Goal: Task Accomplishment & Management: Manage account settings

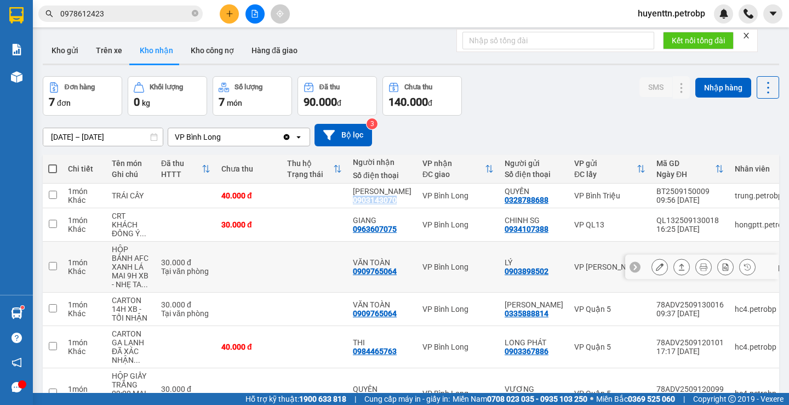
scroll to position [92, 0]
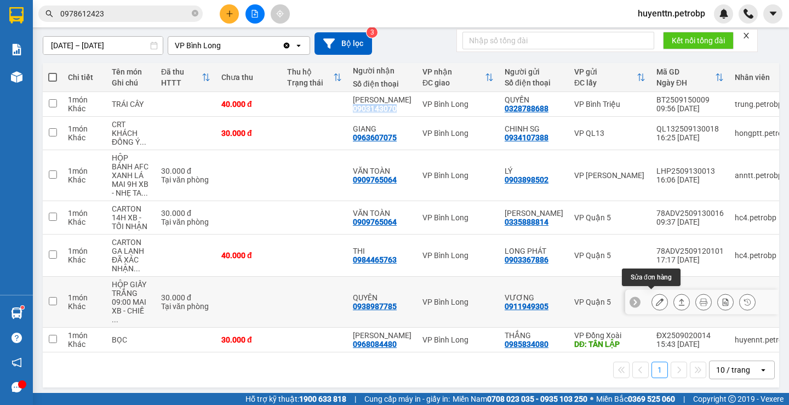
click at [656, 301] on icon at bounding box center [660, 302] width 8 height 8
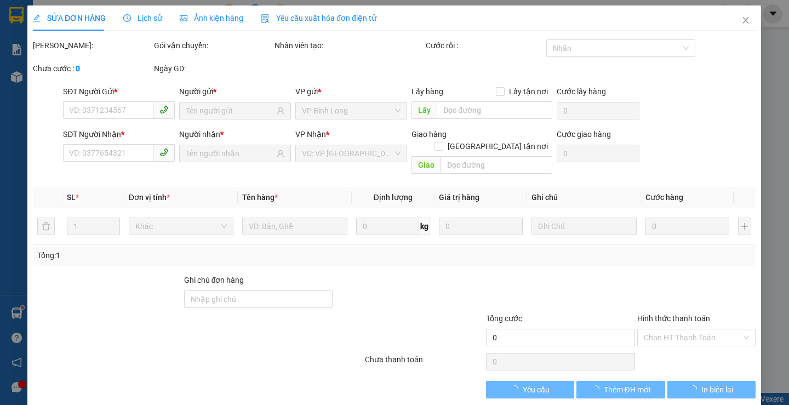
type input "0911949305"
type input "VƯƠNG"
type input "0938987785"
type input "QUYÊN"
type input "30.000"
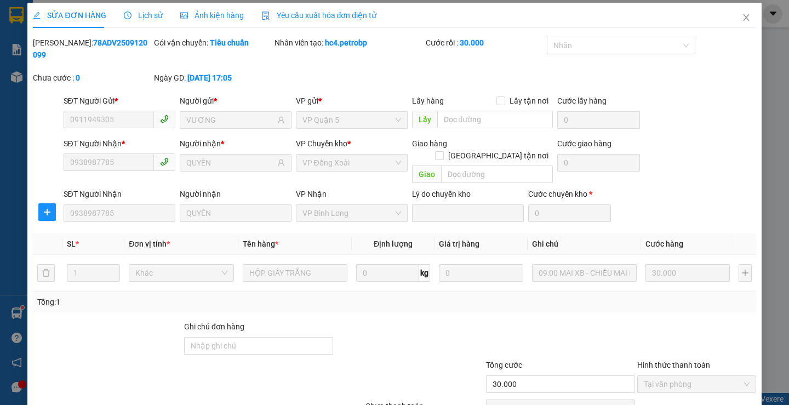
click at [662, 322] on div at bounding box center [696, 340] width 121 height 38
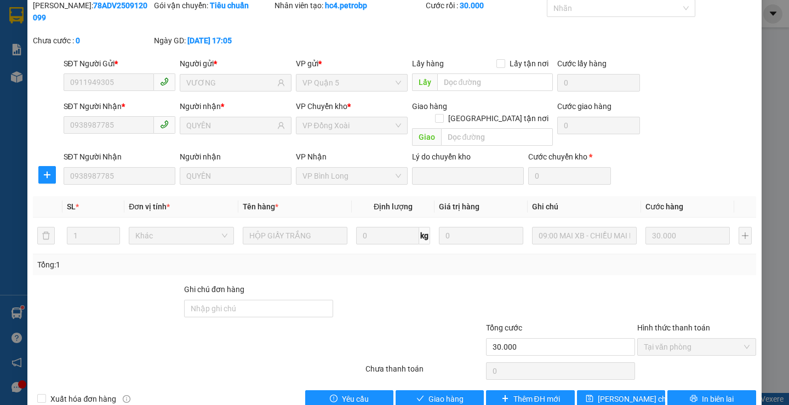
click at [656, 339] on span "Tại văn phòng" at bounding box center [697, 347] width 106 height 16
click at [429, 393] on span "Giao hàng" at bounding box center [446, 399] width 35 height 12
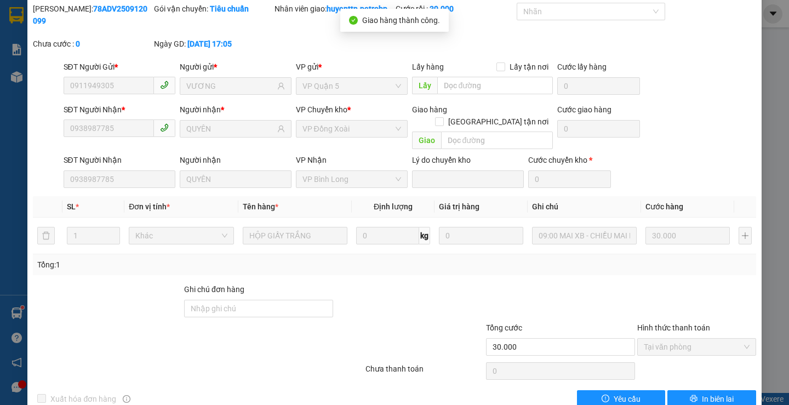
scroll to position [0, 0]
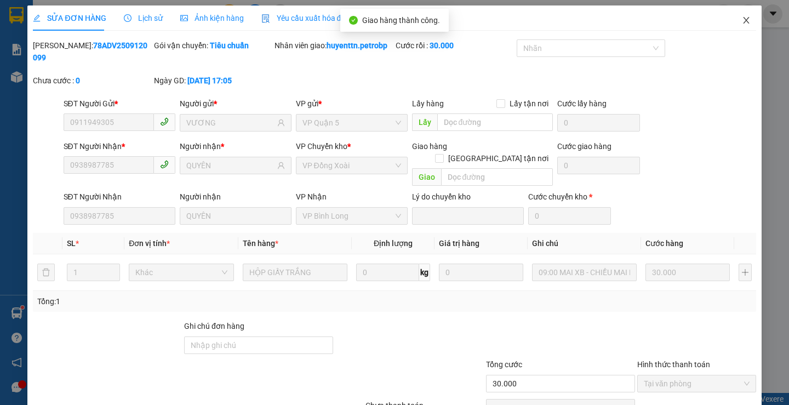
click at [742, 24] on icon "close" at bounding box center [746, 20] width 9 height 9
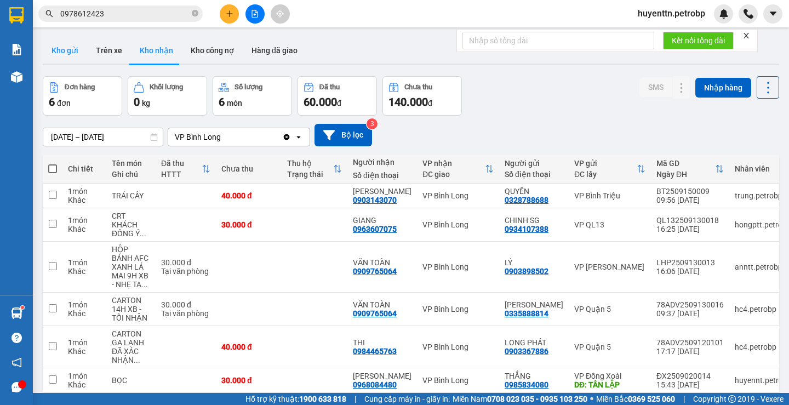
click at [57, 45] on button "Kho gửi" at bounding box center [65, 50] width 44 height 26
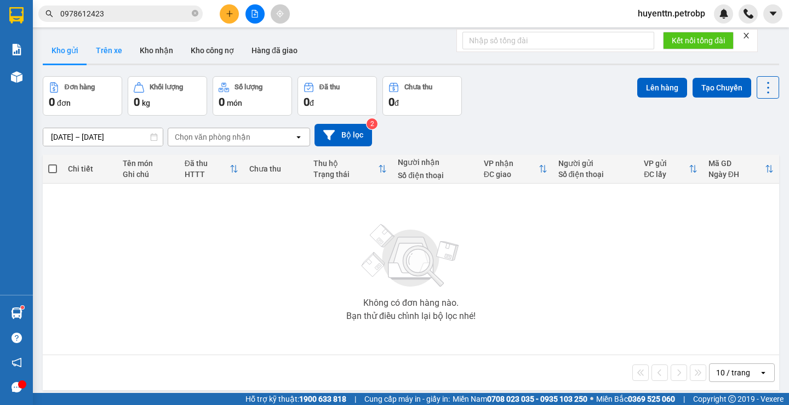
click at [112, 53] on button "Trên xe" at bounding box center [109, 50] width 44 height 26
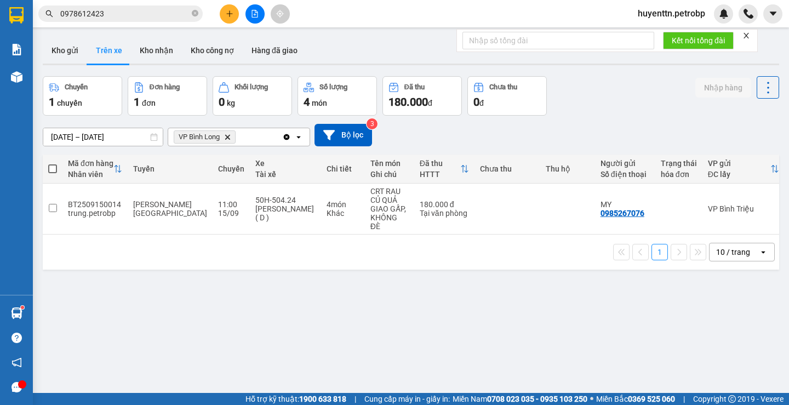
click at [222, 14] on button at bounding box center [229, 13] width 19 height 19
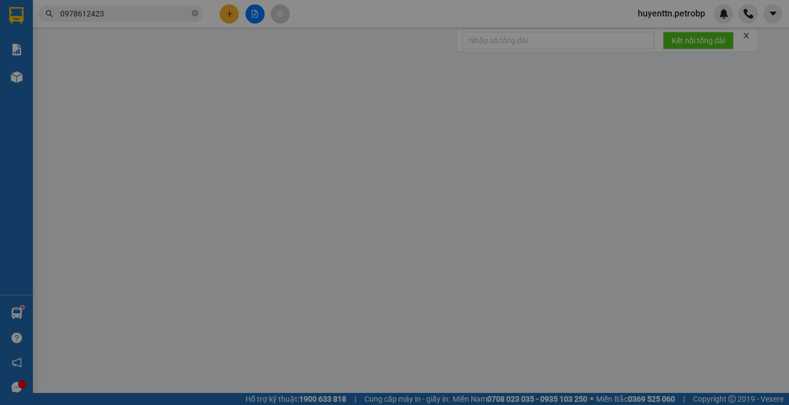
click at [229, 18] on div "Cần tạo đơn hàng để có thể xuất hóa đơn điện tử Xác nhận tạo đơn hàng? Quay lại…" at bounding box center [394, 202] width 789 height 405
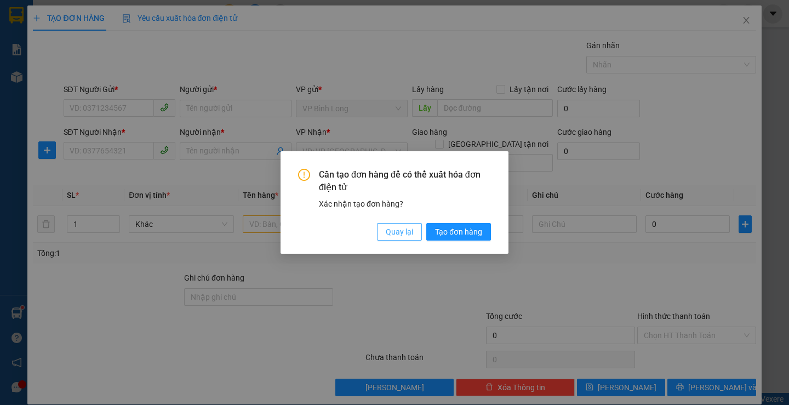
click at [383, 231] on button "Quay lại" at bounding box center [399, 232] width 45 height 18
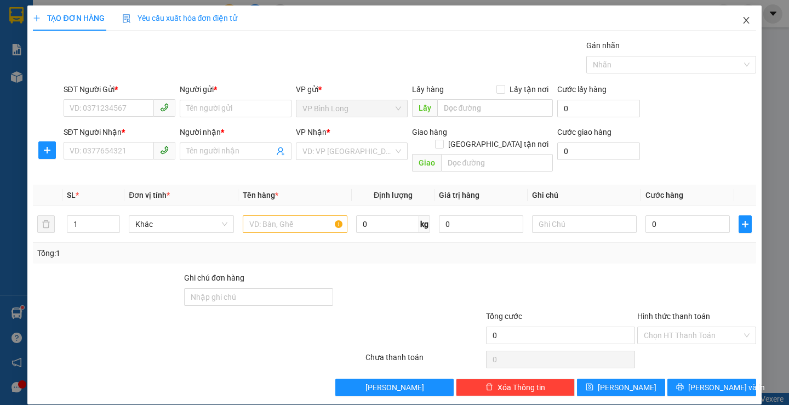
click at [731, 19] on span "Close" at bounding box center [746, 20] width 31 height 31
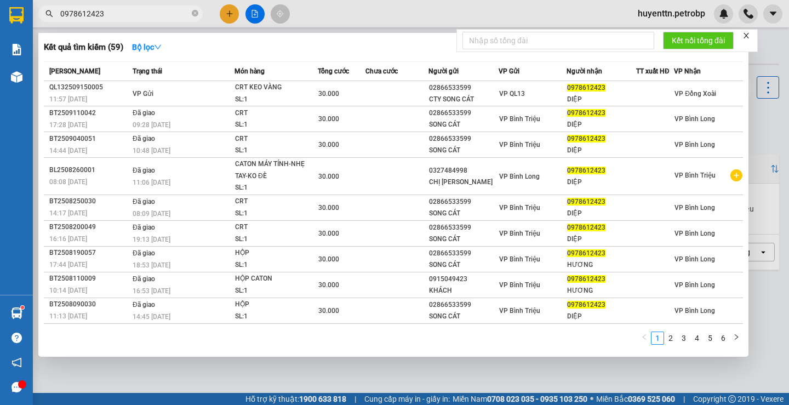
click at [152, 16] on input "0978612423" at bounding box center [124, 14] width 129 height 12
type input "0"
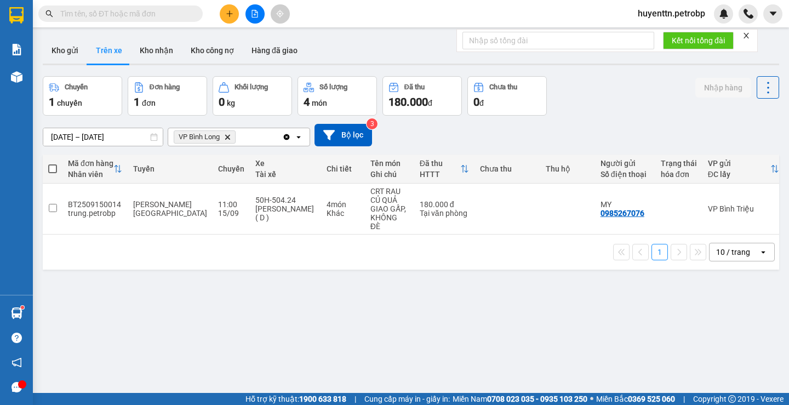
paste input "LN2509150003"
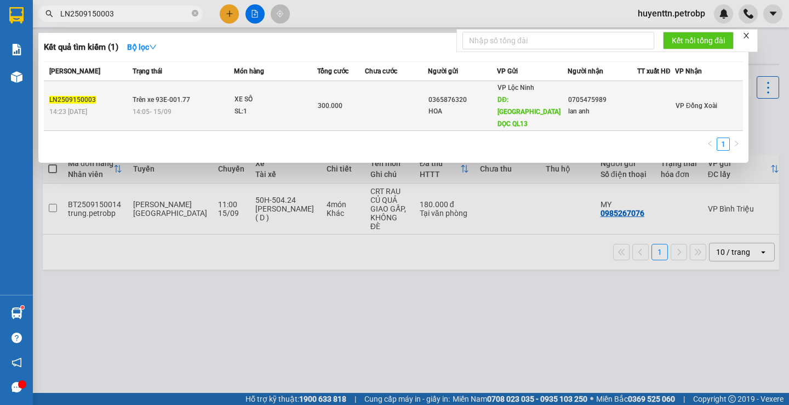
type input "LN2509150003"
click at [509, 99] on span "DĐ: [GEOGRAPHIC_DATA] DỌC QL13" at bounding box center [529, 112] width 63 height 32
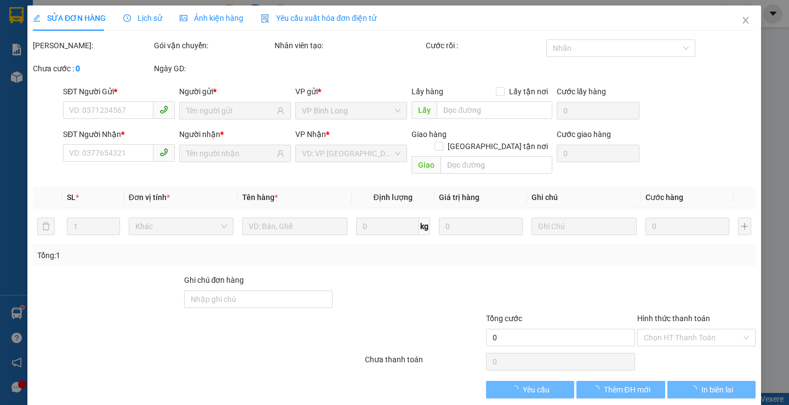
type input "0365876320"
type input "HOA"
type input "[GEOGRAPHIC_DATA]"
type input "0705475989"
type input "lan anh"
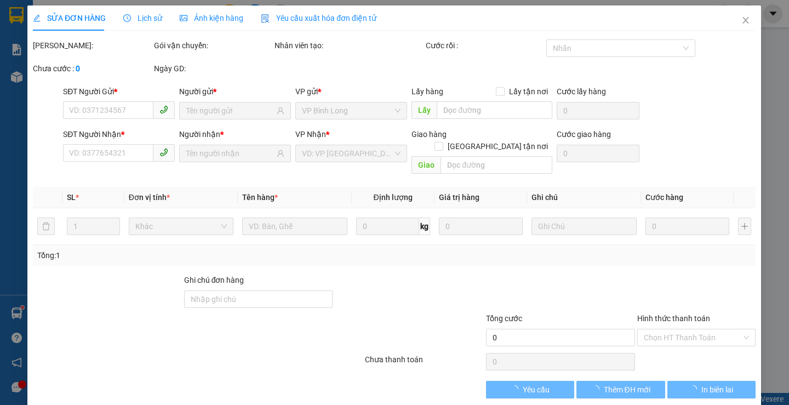
type input "300.000"
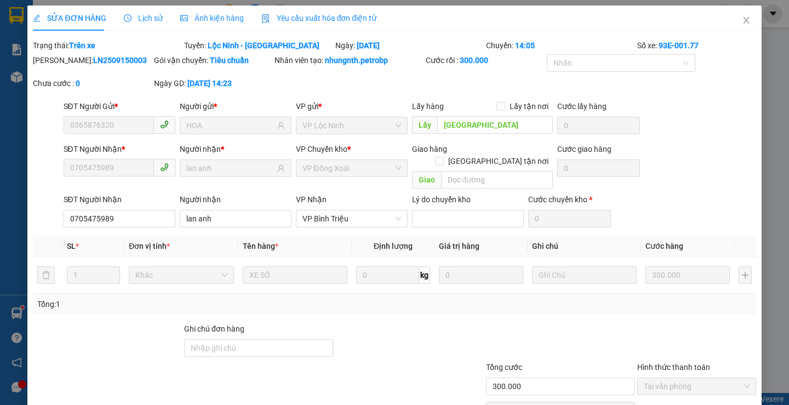
scroll to position [52, 0]
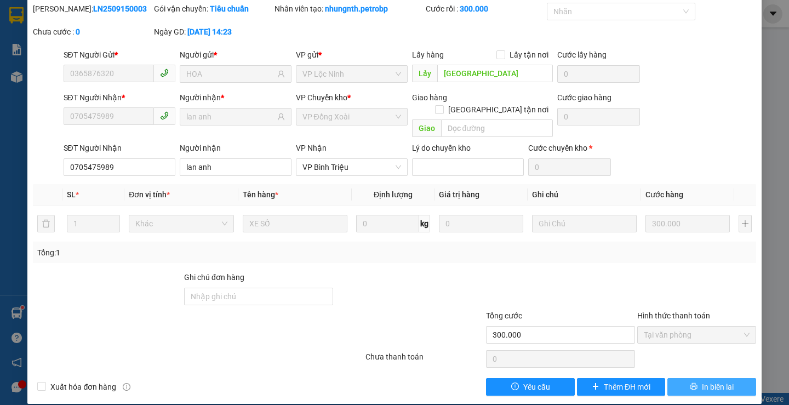
click at [711, 381] on span "In biên lai" at bounding box center [718, 387] width 32 height 12
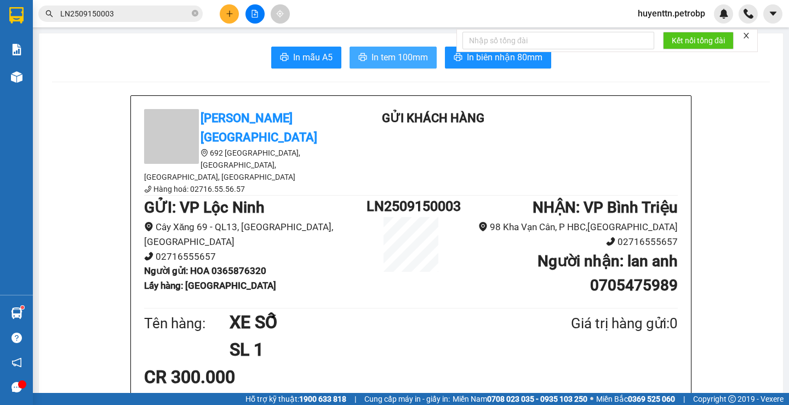
click at [408, 62] on span "In tem 100mm" at bounding box center [400, 57] width 56 height 14
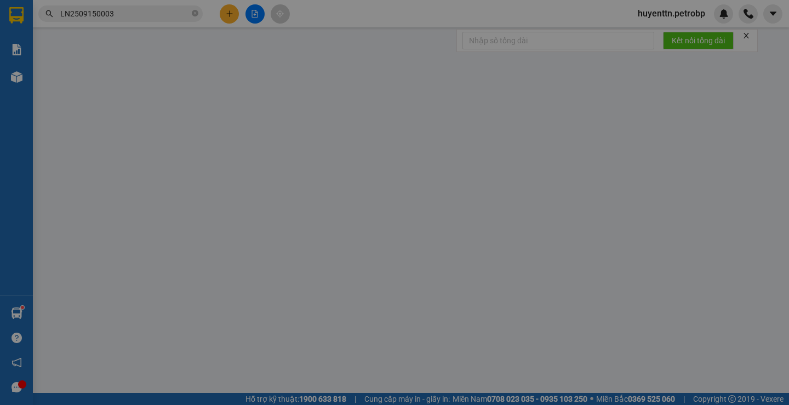
type input "0365876320"
type input "HOA"
type input "[GEOGRAPHIC_DATA]"
type input "0705475989"
type input "lan anh"
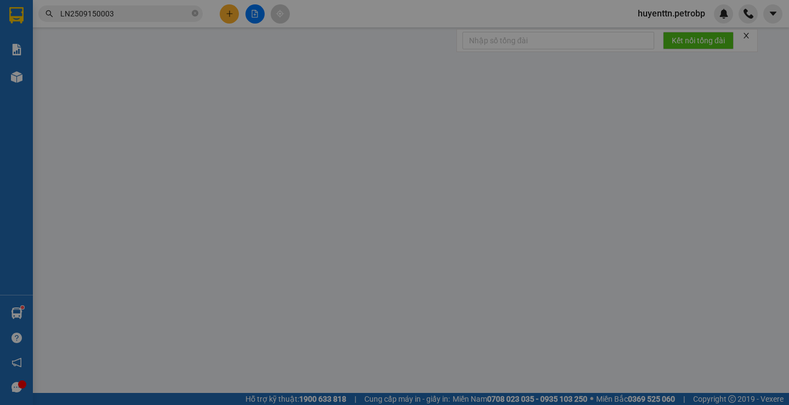
type input "300.000"
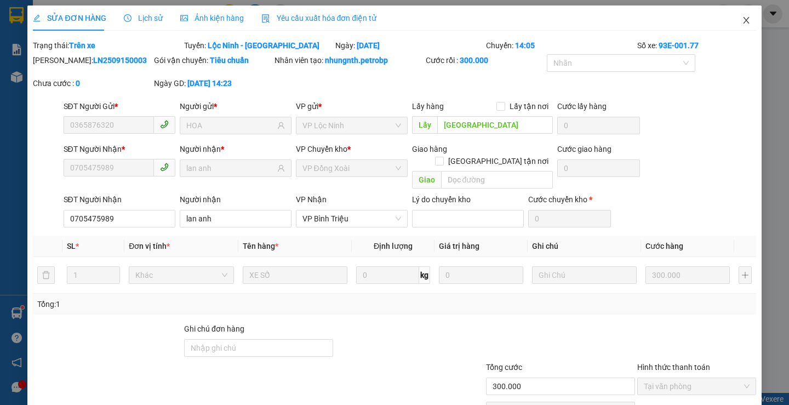
click at [737, 26] on span "Close" at bounding box center [746, 20] width 31 height 31
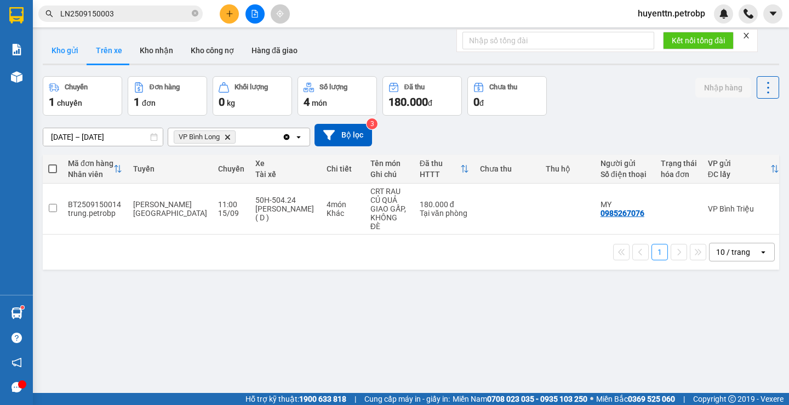
click at [66, 56] on button "Kho gửi" at bounding box center [65, 50] width 44 height 26
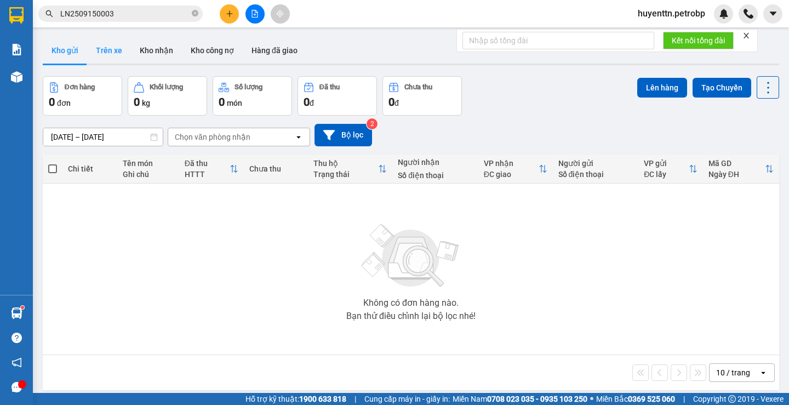
click at [112, 49] on button "Trên xe" at bounding box center [109, 50] width 44 height 26
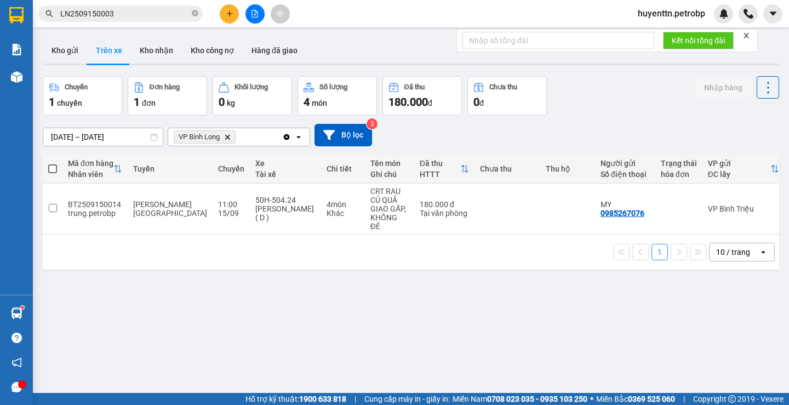
scroll to position [0, 167]
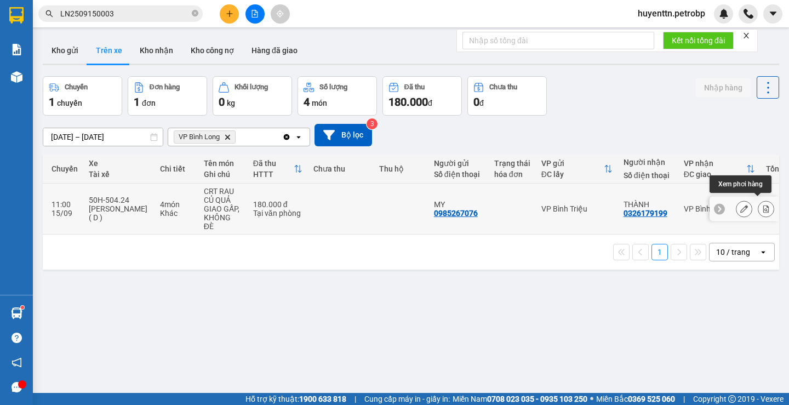
click at [759, 206] on button at bounding box center [766, 209] width 15 height 19
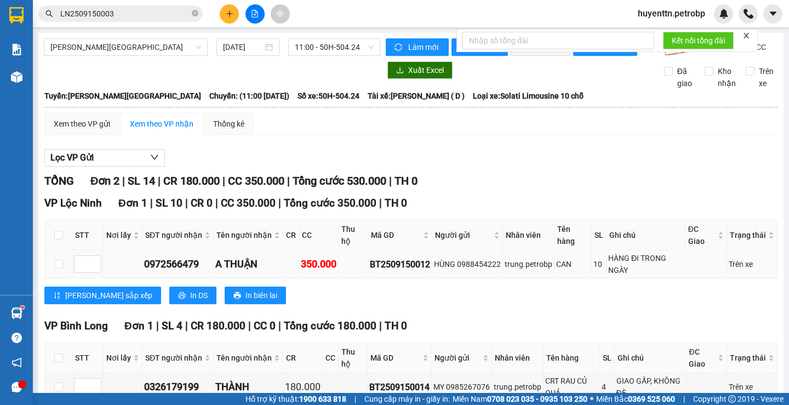
scroll to position [74, 0]
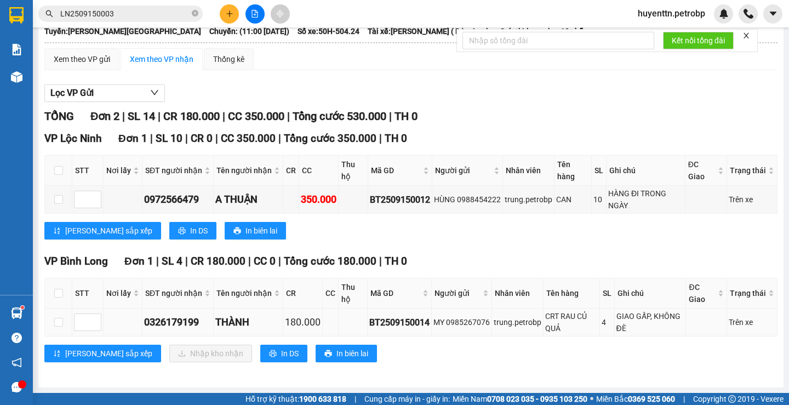
click at [135, 313] on td at bounding box center [123, 323] width 39 height 28
click at [57, 324] on input "checkbox" at bounding box center [58, 322] width 9 height 9
checkbox input "true"
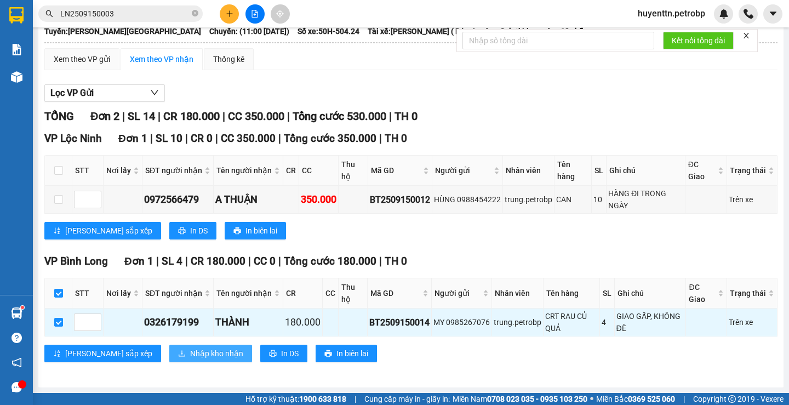
click at [190, 355] on span "Nhập kho nhận" at bounding box center [216, 354] width 53 height 12
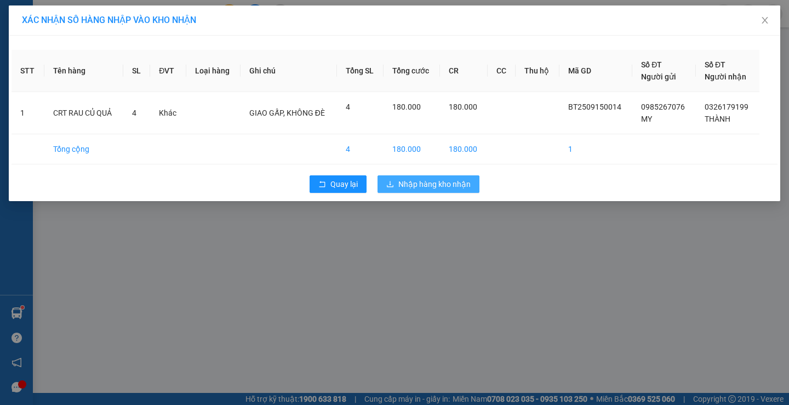
drag, startPoint x: 400, startPoint y: 178, endPoint x: 402, endPoint y: 184, distance: 6.4
click at [402, 179] on button "Nhập hàng kho nhận" at bounding box center [429, 184] width 102 height 18
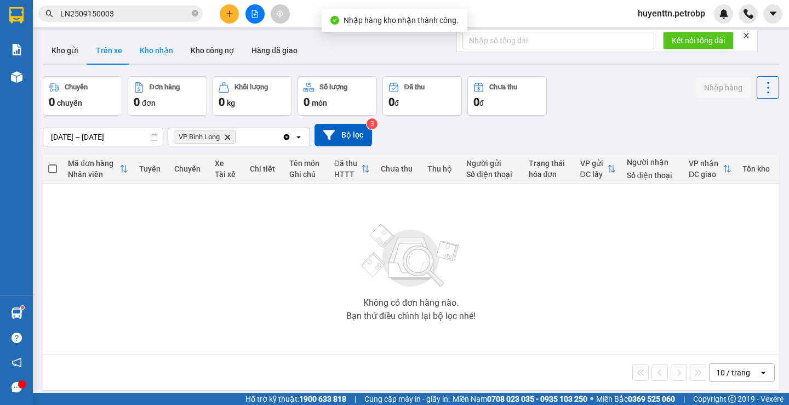
click at [156, 50] on button "Kho nhận" at bounding box center [156, 50] width 51 height 26
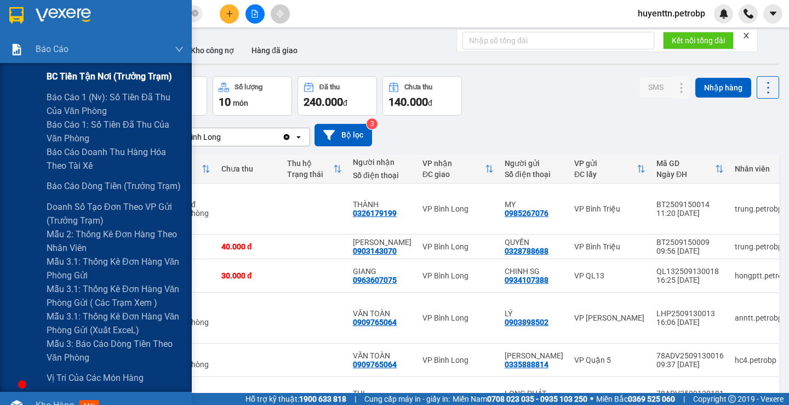
click at [73, 115] on span "Báo cáo 1 (nv): Số tiền đã thu của văn phòng" at bounding box center [115, 103] width 137 height 27
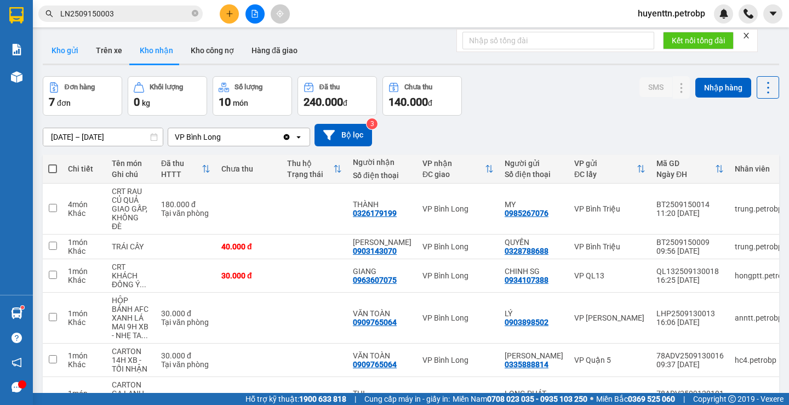
click at [74, 53] on button "Kho gửi" at bounding box center [65, 50] width 44 height 26
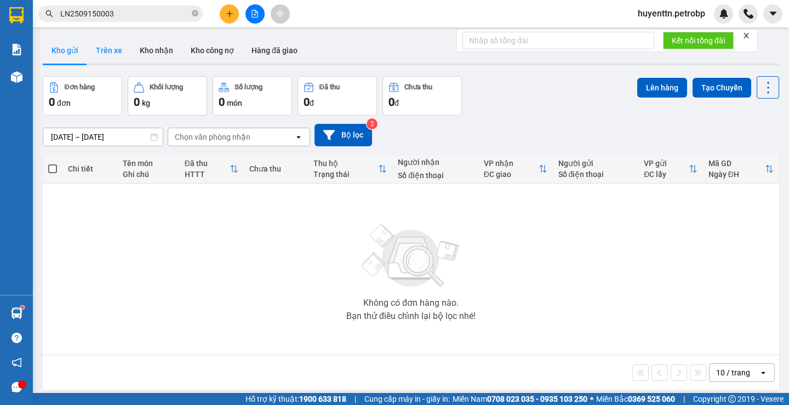
click at [112, 53] on button "Trên xe" at bounding box center [109, 50] width 44 height 26
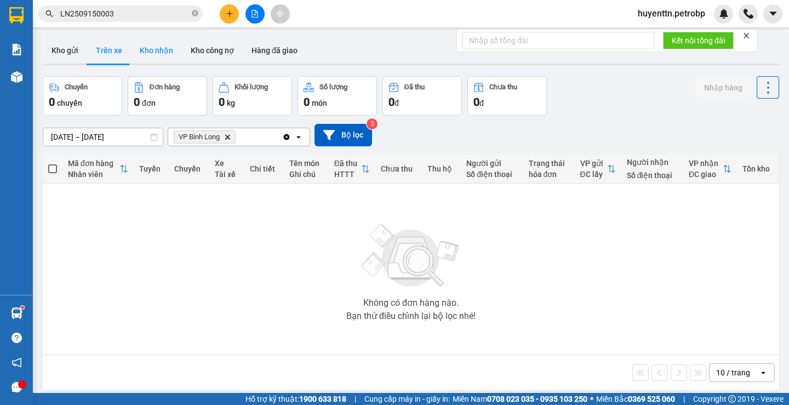
click at [159, 52] on button "Kho nhận" at bounding box center [156, 50] width 51 height 26
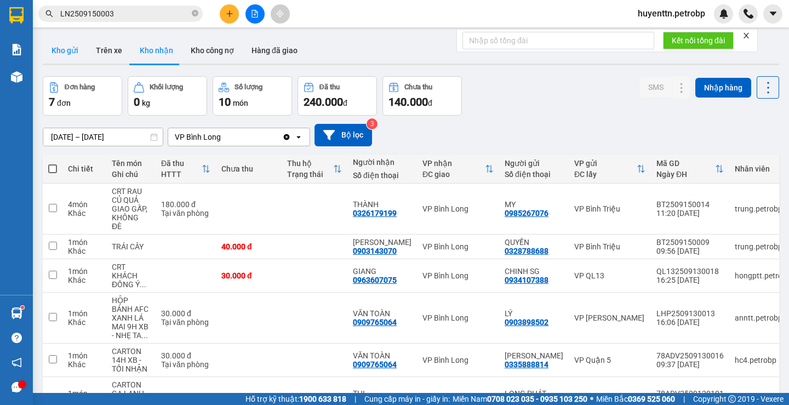
click at [76, 54] on button "Kho gửi" at bounding box center [65, 50] width 44 height 26
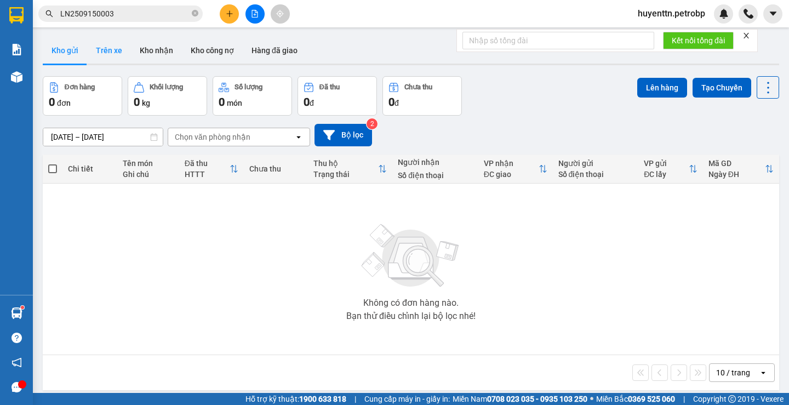
click at [121, 61] on button "Trên xe" at bounding box center [109, 50] width 44 height 26
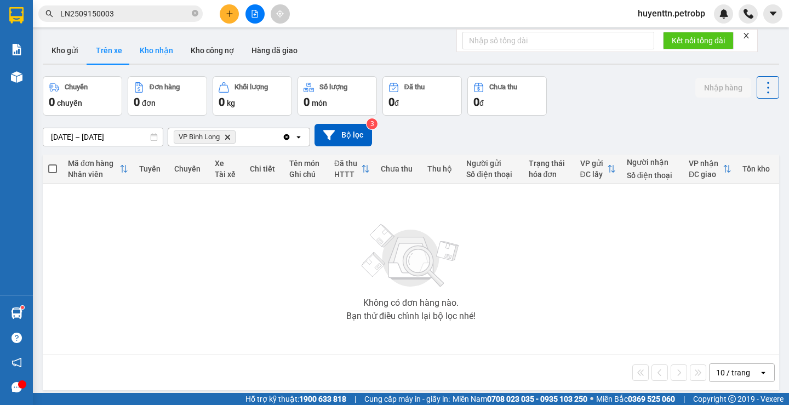
click at [151, 50] on button "Kho nhận" at bounding box center [156, 50] width 51 height 26
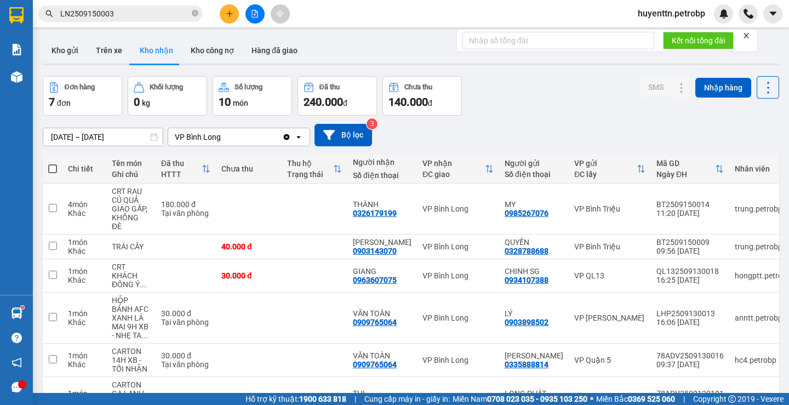
click at [136, 18] on input "LN2509150003" at bounding box center [124, 14] width 129 height 12
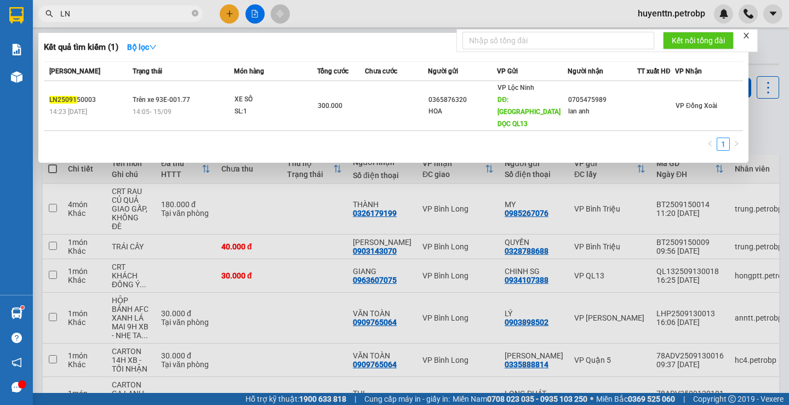
type input "L"
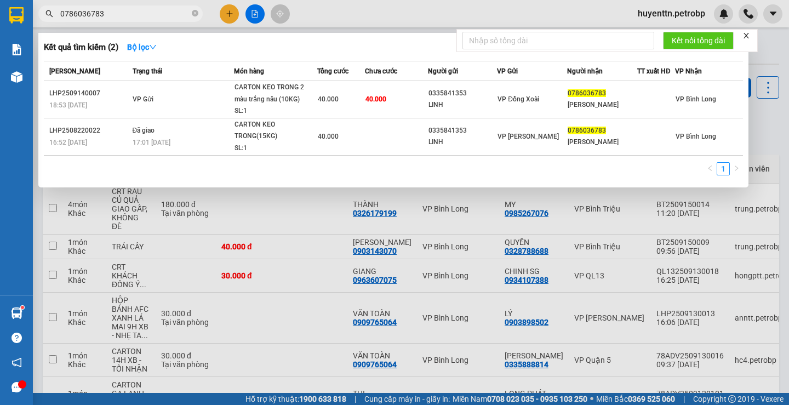
click at [152, 12] on input "0786036783" at bounding box center [124, 14] width 129 height 12
type input "0786036783"
click at [362, 20] on div at bounding box center [394, 202] width 789 height 405
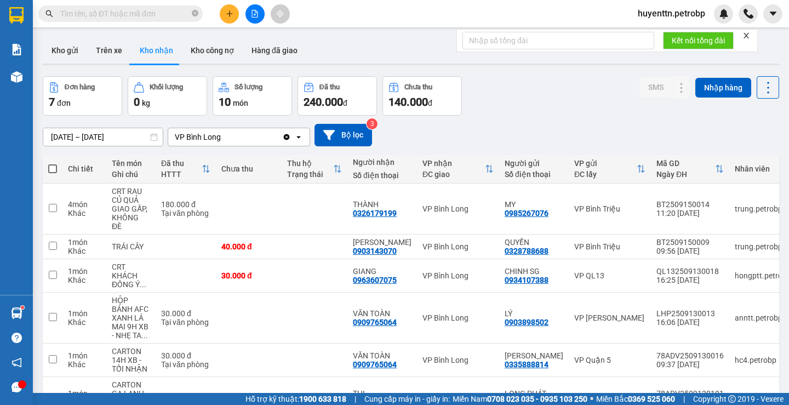
click at [150, 16] on input "text" at bounding box center [124, 14] width 129 height 12
click at [58, 53] on button "Kho gửi" at bounding box center [65, 50] width 44 height 26
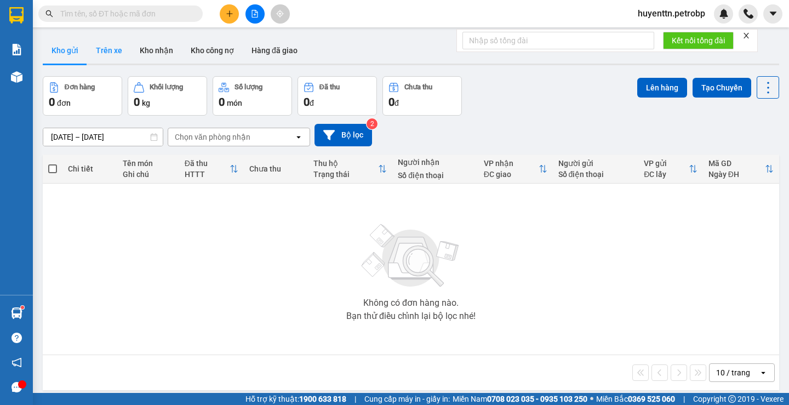
click at [118, 55] on button "Trên xe" at bounding box center [109, 50] width 44 height 26
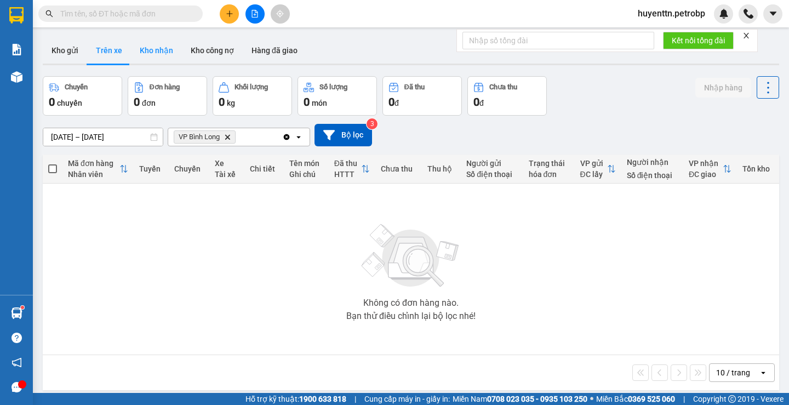
click at [147, 50] on button "Kho nhận" at bounding box center [156, 50] width 51 height 26
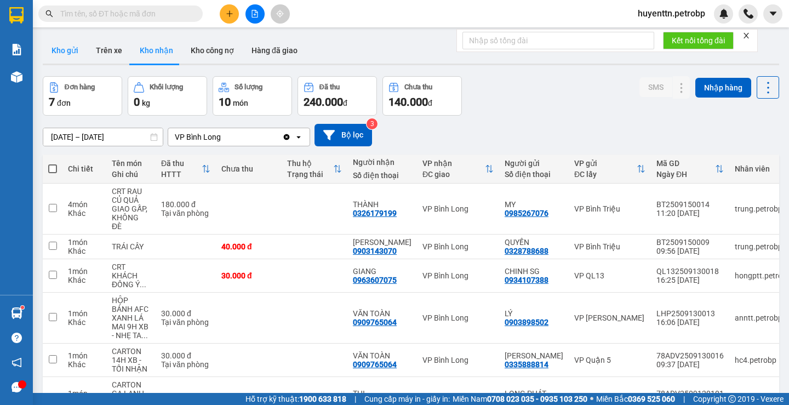
click at [61, 63] on button "Kho gửi" at bounding box center [65, 50] width 44 height 26
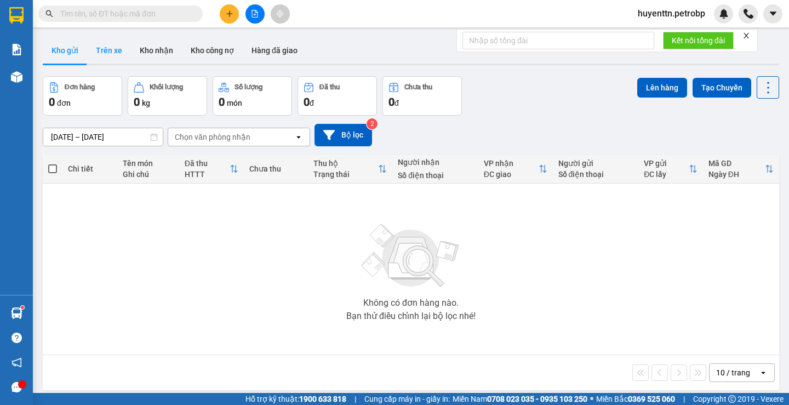
click at [92, 49] on button "Trên xe" at bounding box center [109, 50] width 44 height 26
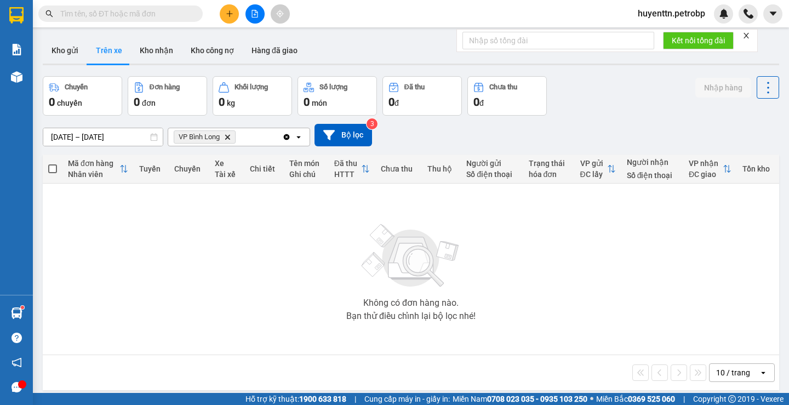
click at [226, 16] on icon "plus" at bounding box center [230, 14] width 8 height 8
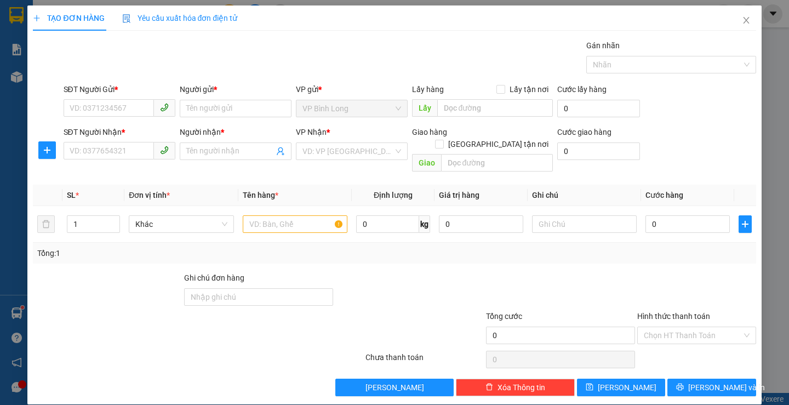
click at [120, 99] on div "SĐT Người Gửi *" at bounding box center [120, 91] width 112 height 16
click at [115, 114] on input "SĐT Người Gửi *" at bounding box center [109, 108] width 90 height 18
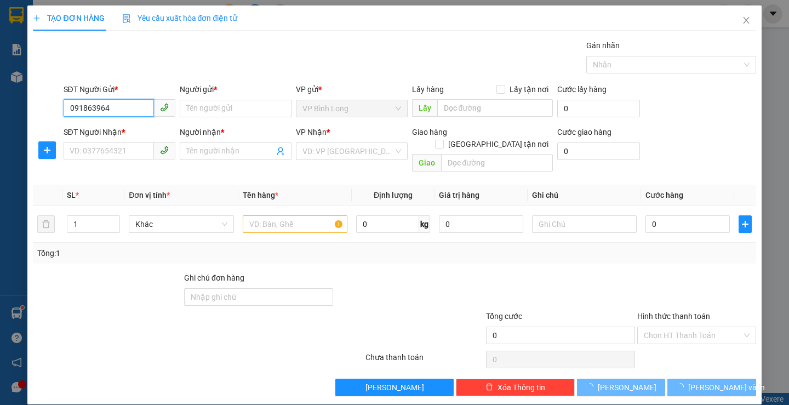
type input "0918639640"
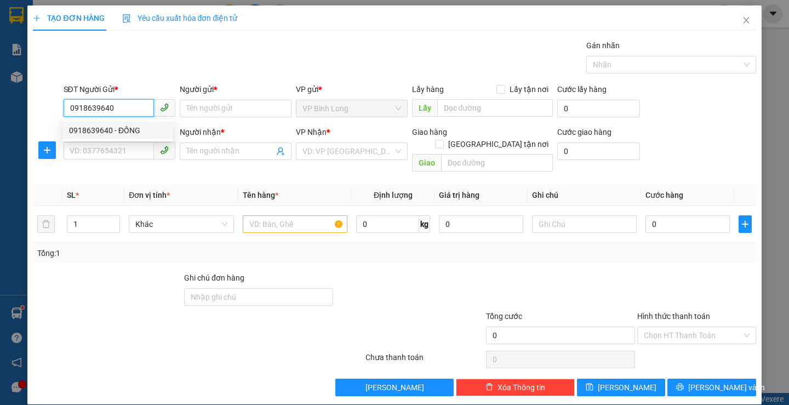
click at [136, 129] on div "0918639640 - ĐỒNG" at bounding box center [118, 130] width 98 height 12
type input "ĐỒNG"
type input "0343908477"
type input "PHỤ [PERSON_NAME]"
type input "30.000"
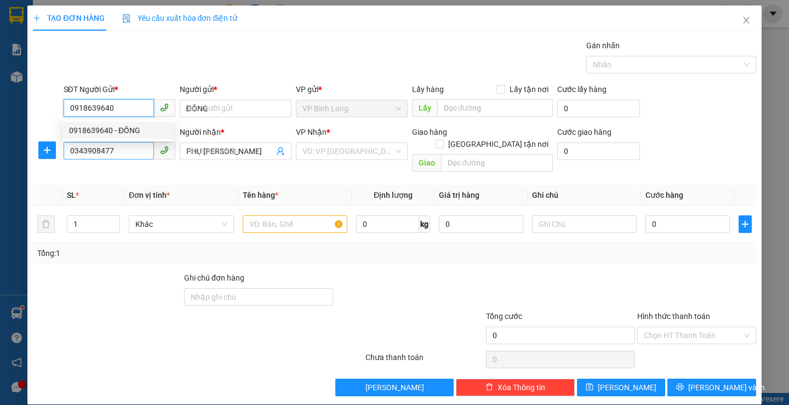
type input "30.000"
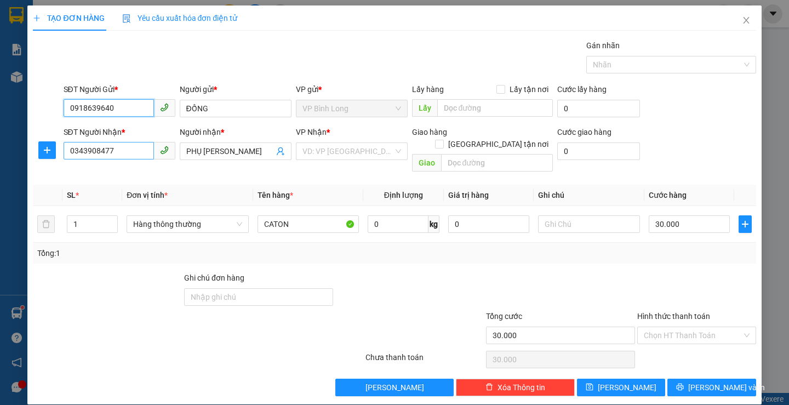
type input "0918639640"
click at [132, 150] on input "0343908477" at bounding box center [109, 151] width 90 height 18
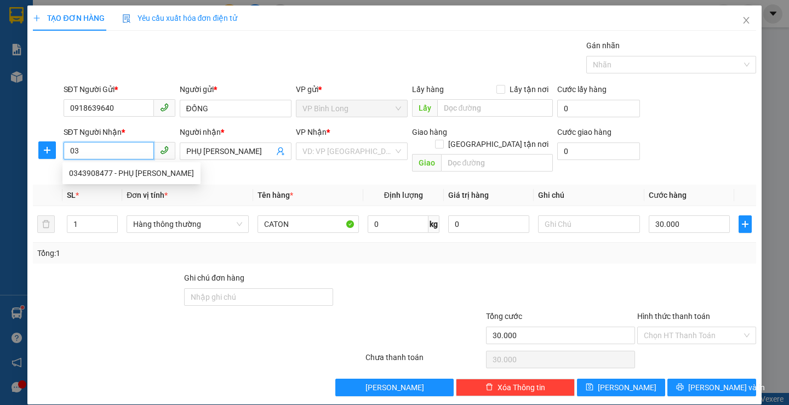
type input "0"
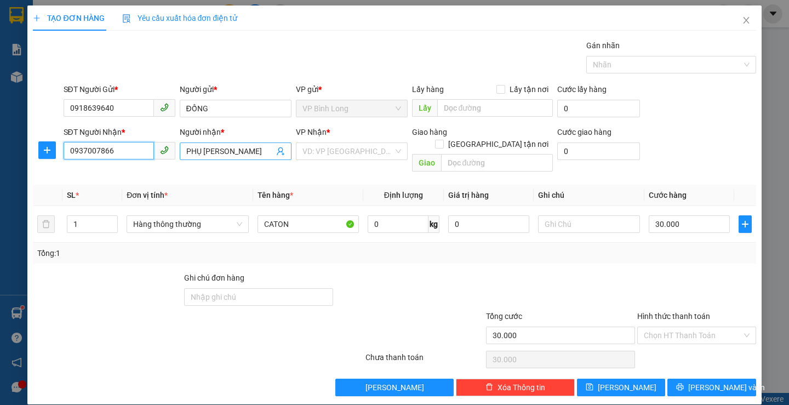
type input "0937007866"
click at [224, 152] on input "PHỤ [PERSON_NAME]" at bounding box center [230, 151] width 88 height 12
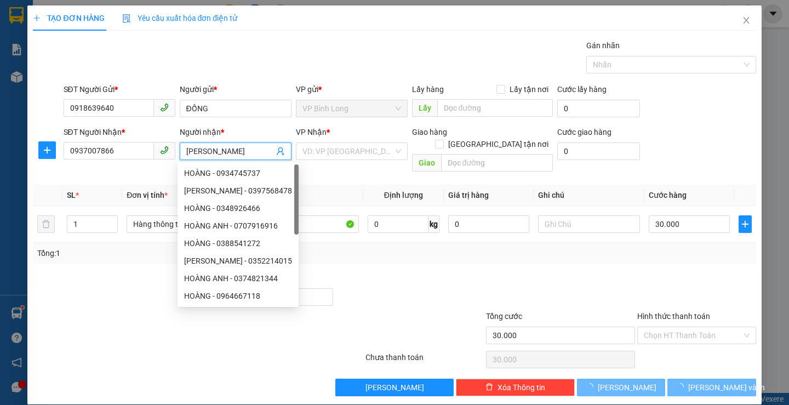
drag, startPoint x: 255, startPoint y: 154, endPoint x: 211, endPoint y: 147, distance: 44.4
click at [255, 153] on input "[PERSON_NAME]" at bounding box center [230, 151] width 88 height 12
type input "L"
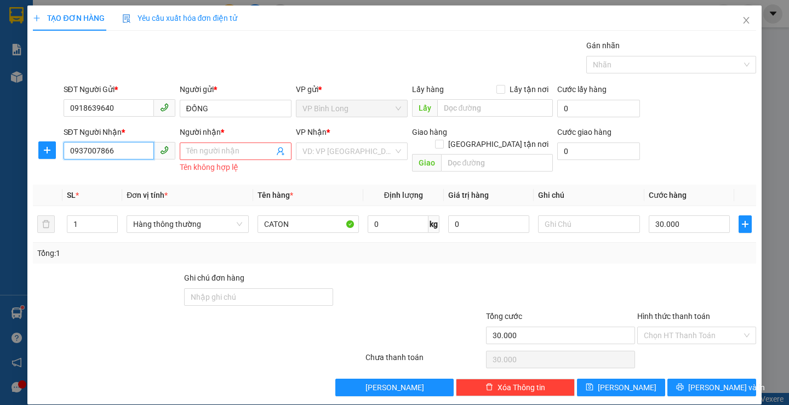
click at [136, 151] on input "0937007866" at bounding box center [109, 151] width 90 height 18
click at [225, 156] on input "Người nhận *" at bounding box center [230, 151] width 88 height 12
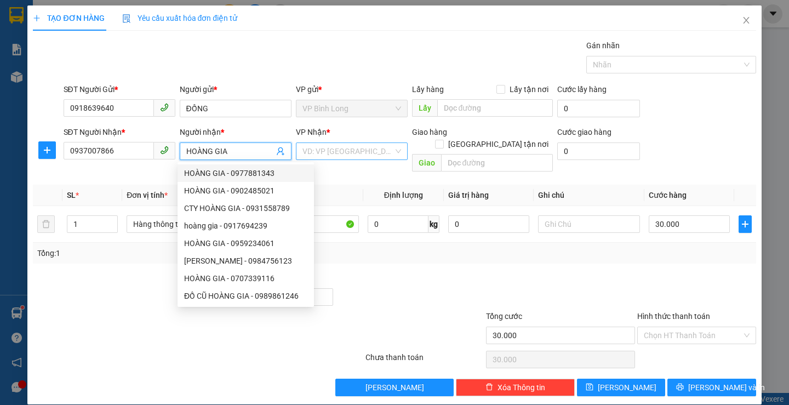
type input "HOÀNG GIA"
click at [327, 150] on input "search" at bounding box center [348, 151] width 91 height 16
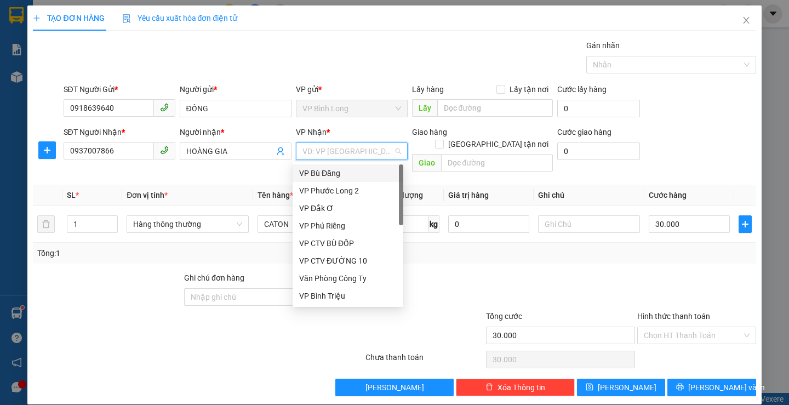
type input "Q"
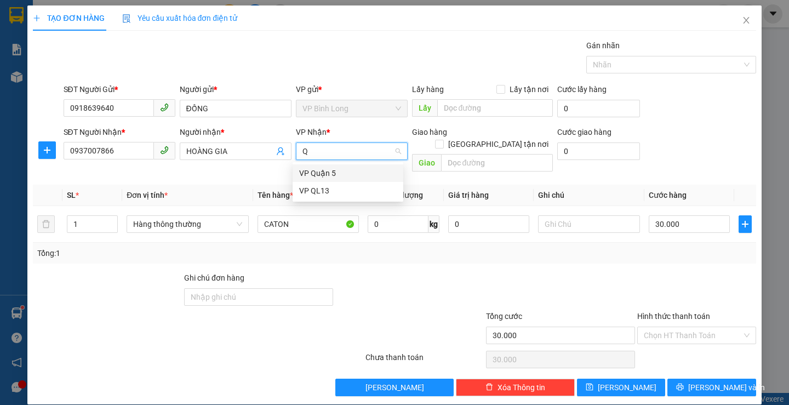
click at [335, 174] on div "VP Quận 5" at bounding box center [348, 173] width 98 height 12
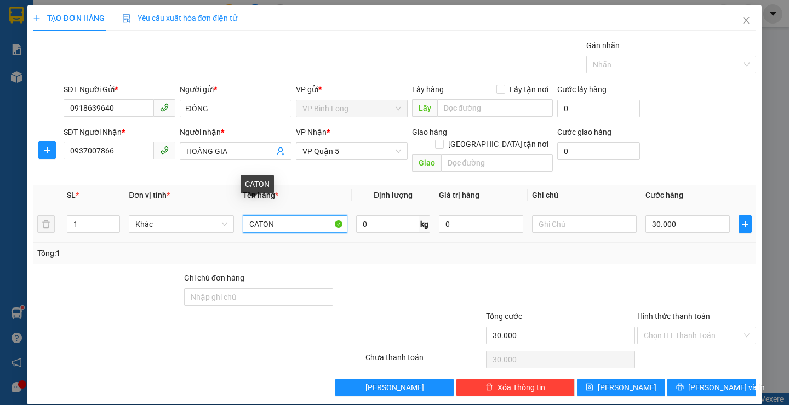
click at [311, 215] on input "CATON" at bounding box center [295, 224] width 105 height 18
type input "C"
click at [665, 327] on div "Chọn HT Thanh Toán" at bounding box center [696, 336] width 119 height 18
type input "CATON HỘP NHỎ"
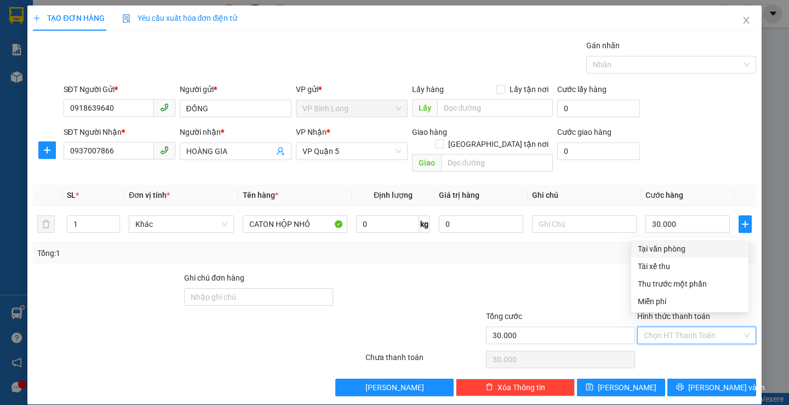
click at [662, 328] on input "Hình thức thanh toán" at bounding box center [693, 335] width 98 height 16
click at [669, 244] on div "Tại văn phòng" at bounding box center [690, 249] width 104 height 12
type input "0"
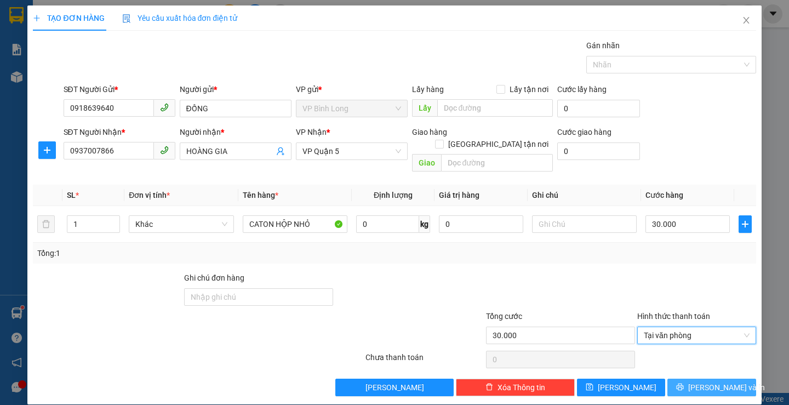
click at [708, 381] on span "[PERSON_NAME] và In" at bounding box center [726, 387] width 77 height 12
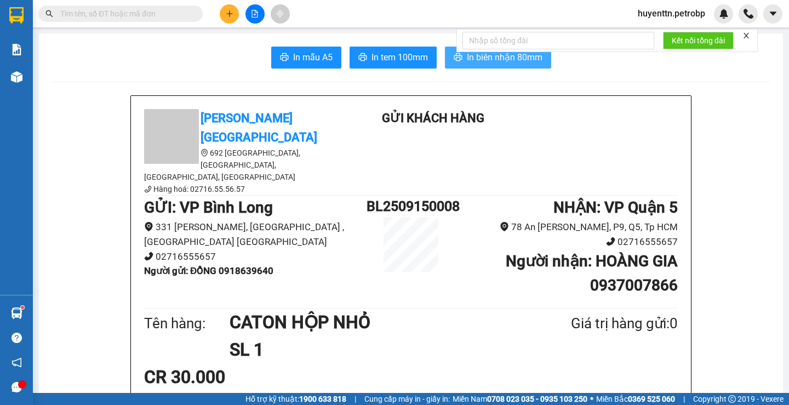
click at [476, 62] on span "In biên nhận 80mm" at bounding box center [505, 57] width 76 height 14
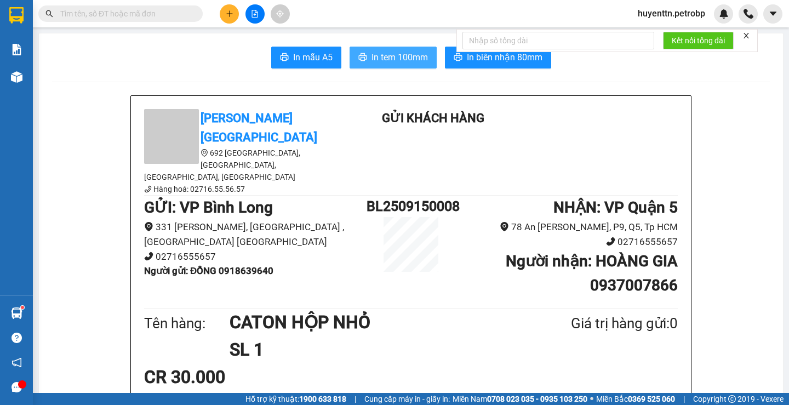
click at [407, 57] on span "In tem 100mm" at bounding box center [400, 57] width 56 height 14
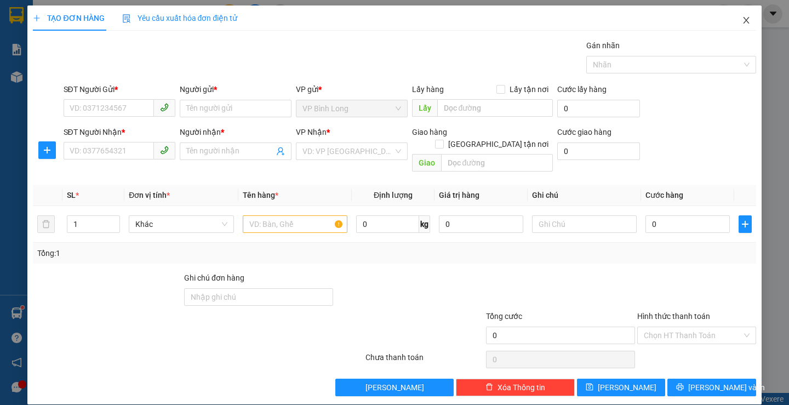
click at [742, 19] on icon "close" at bounding box center [746, 20] width 9 height 9
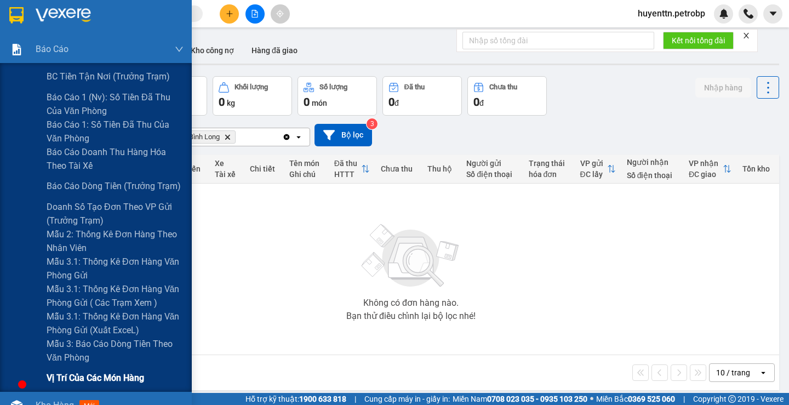
scroll to position [55, 0]
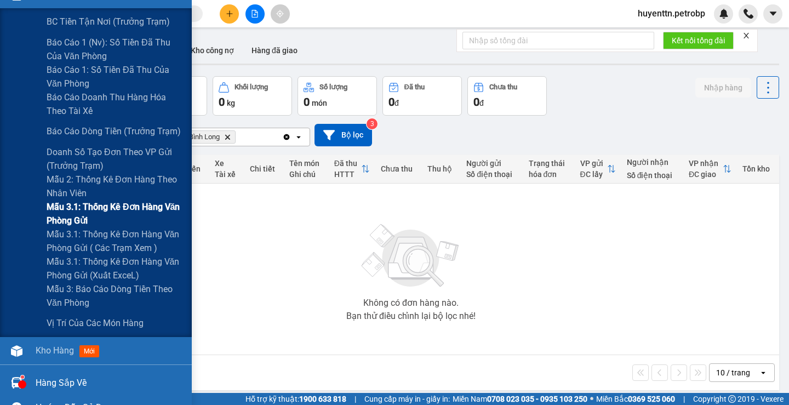
click at [110, 212] on span "Mẫu 3.1: Thống kê đơn hàng văn phòng gửi" at bounding box center [115, 213] width 137 height 27
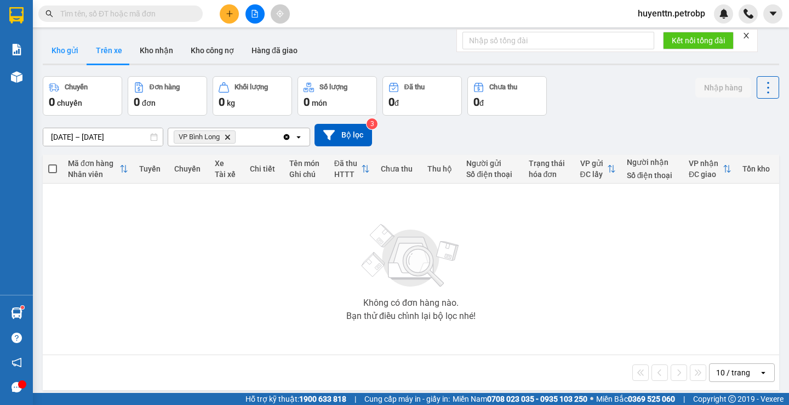
click at [67, 55] on button "Kho gửi" at bounding box center [65, 50] width 44 height 26
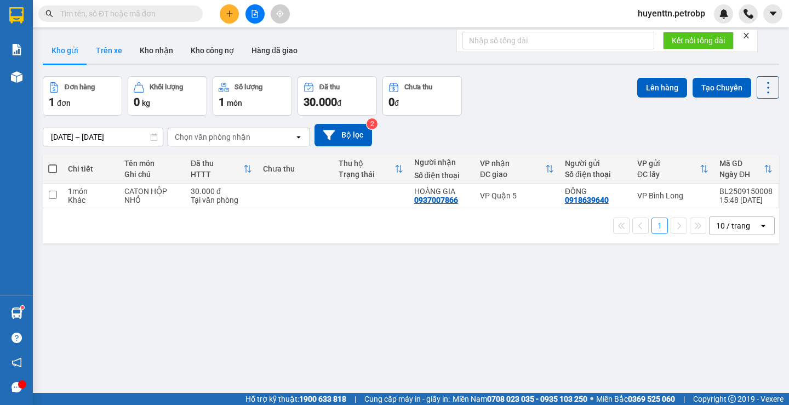
click at [102, 51] on button "Trên xe" at bounding box center [109, 50] width 44 height 26
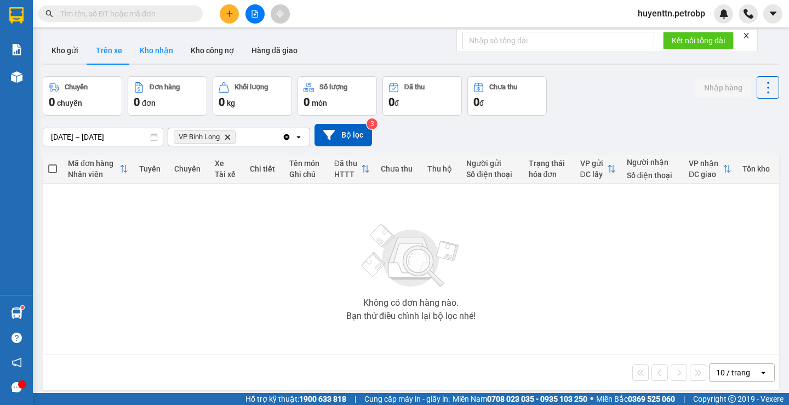
click at [159, 51] on button "Kho nhận" at bounding box center [156, 50] width 51 height 26
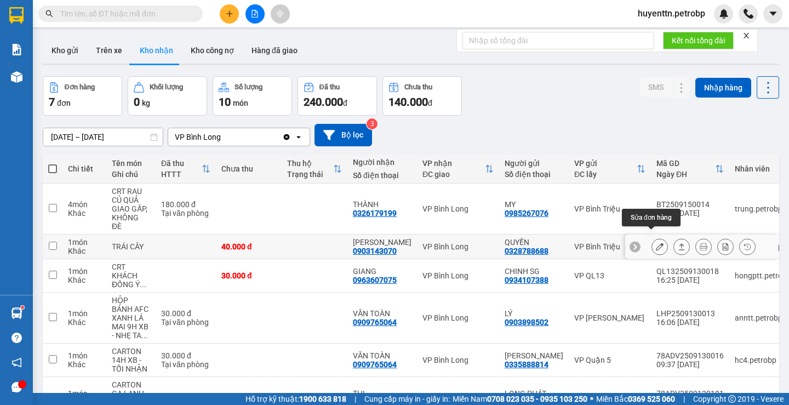
click at [656, 243] on icon at bounding box center [660, 247] width 8 height 8
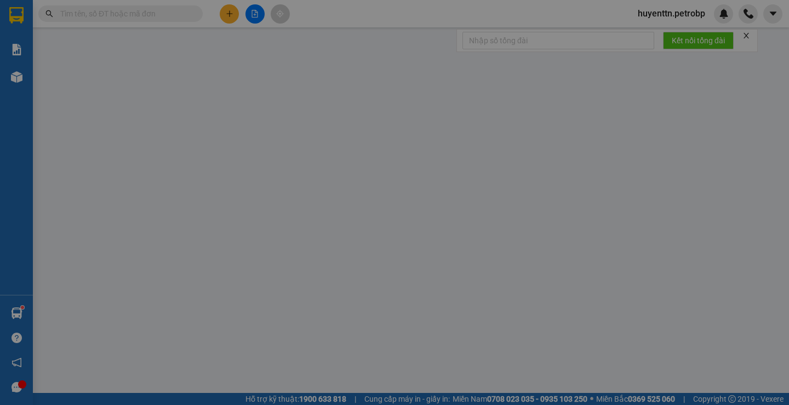
type input "0328788688"
type input "QUYỀN"
type input "0903143070"
type input "[PERSON_NAME]"
type input "40.000"
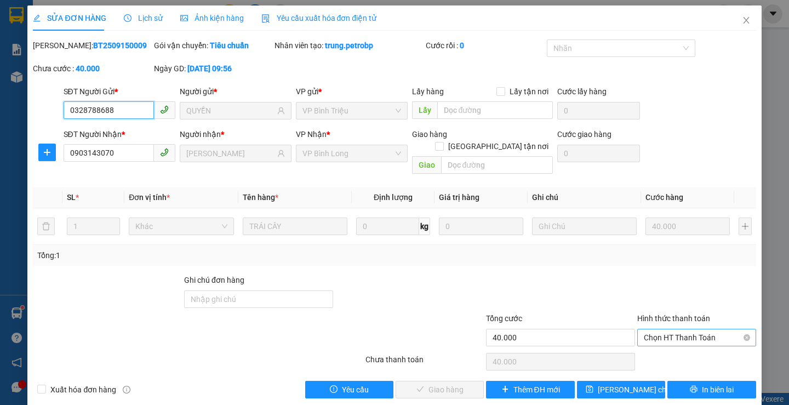
click at [665, 329] on span "Chọn HT Thanh Toán" at bounding box center [697, 337] width 106 height 16
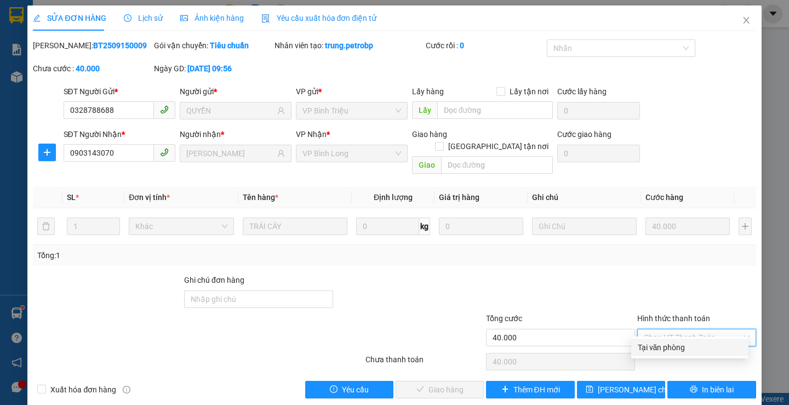
click at [658, 347] on div "Tại văn phòng" at bounding box center [690, 347] width 104 height 12
type input "0"
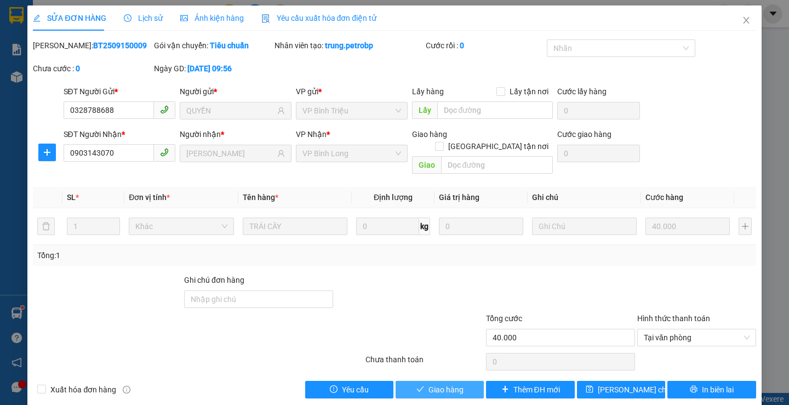
click at [434, 381] on button "Giao hàng" at bounding box center [440, 390] width 88 height 18
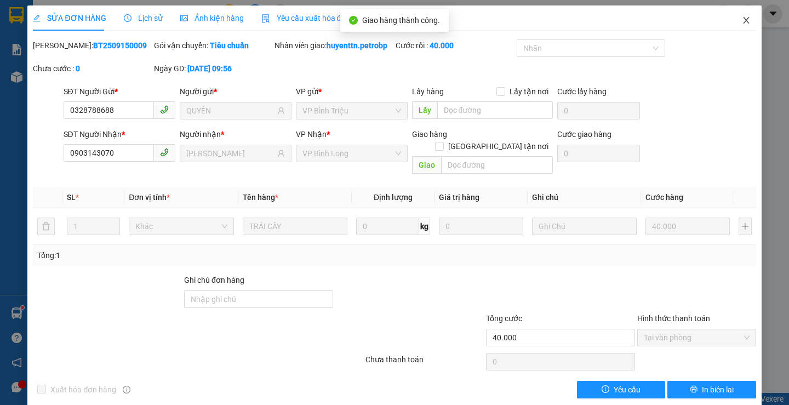
click at [743, 20] on icon "close" at bounding box center [746, 20] width 6 height 7
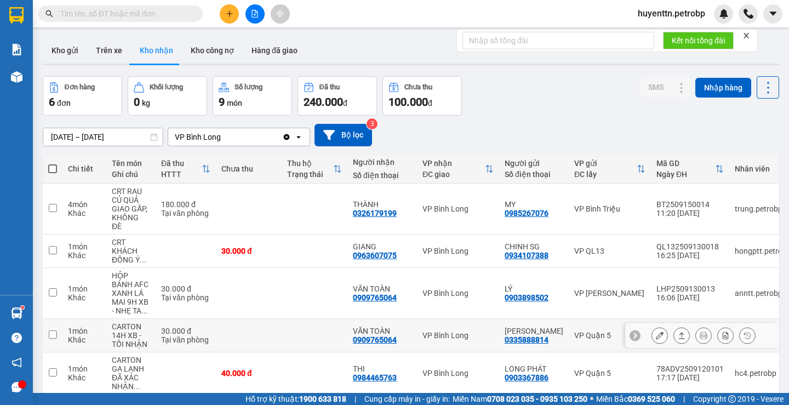
scroll to position [67, 0]
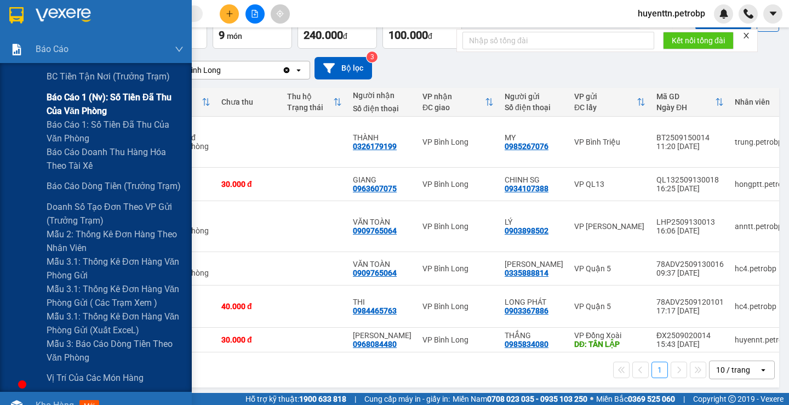
click at [51, 105] on span "Báo cáo 1 (nv): Số tiền đã thu của văn phòng" at bounding box center [115, 103] width 137 height 27
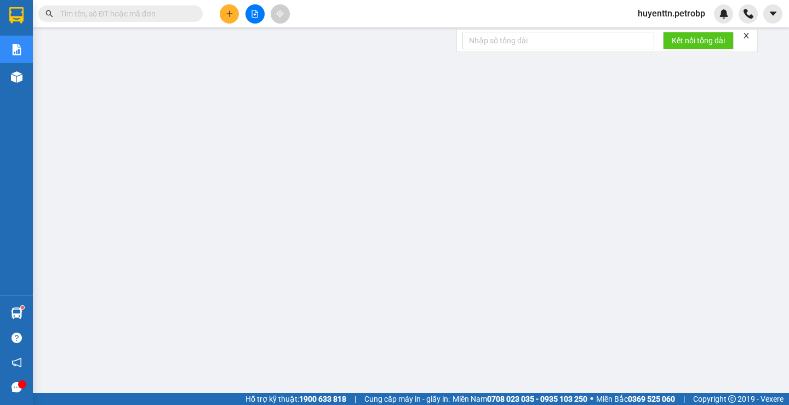
click at [151, 8] on input "text" at bounding box center [124, 14] width 129 height 12
paste input "BT2509030037"
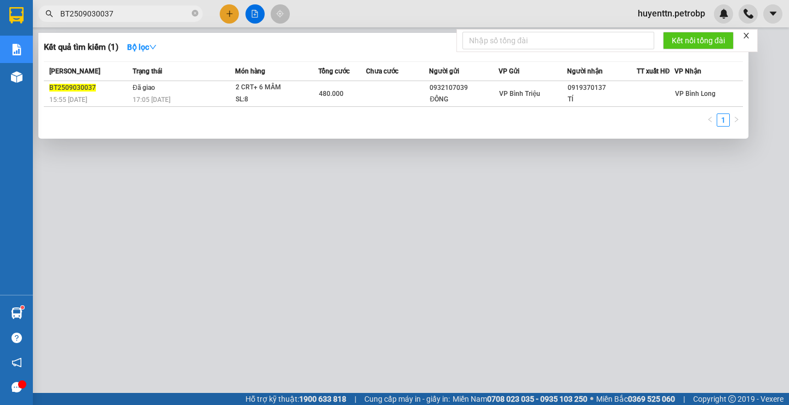
type input "BT2509030037"
click at [383, 1] on div at bounding box center [394, 202] width 789 height 405
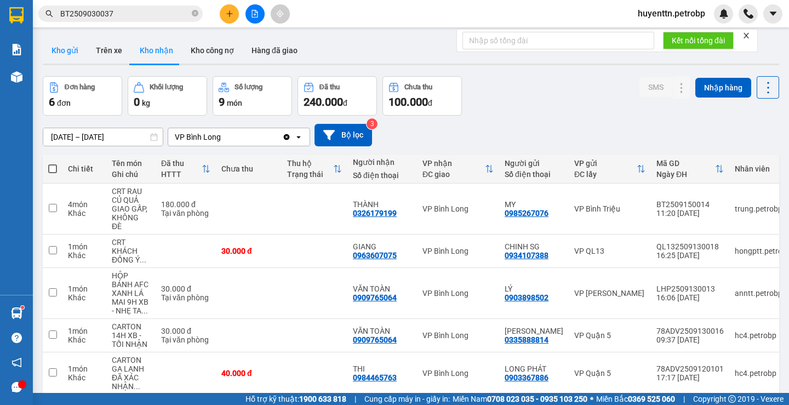
click at [48, 53] on button "Kho gửi" at bounding box center [65, 50] width 44 height 26
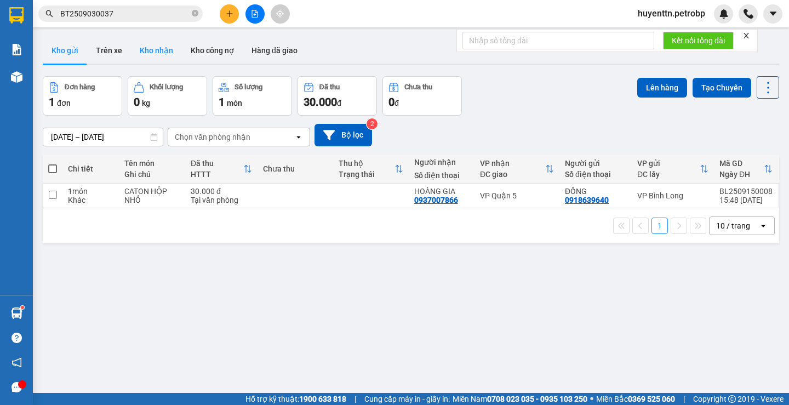
click at [167, 50] on button "Kho nhận" at bounding box center [156, 50] width 51 height 26
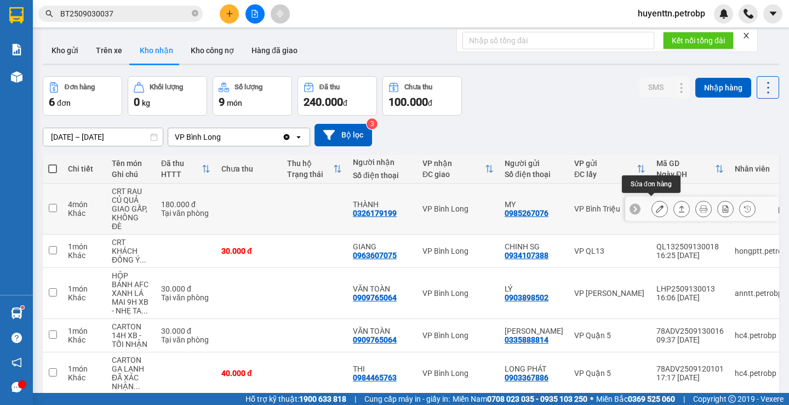
click at [658, 209] on button at bounding box center [659, 209] width 15 height 19
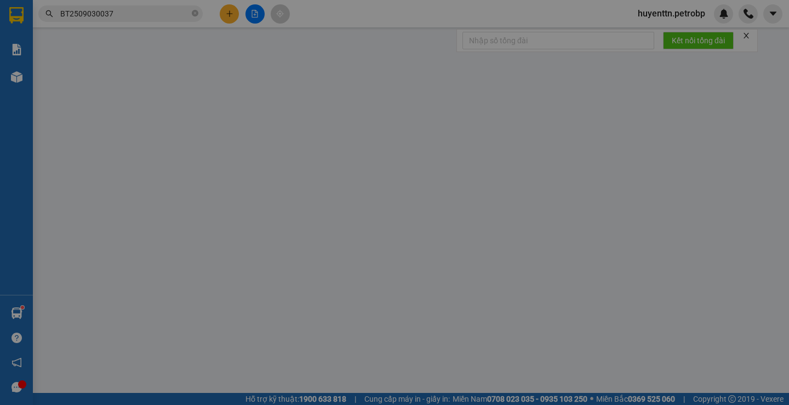
type input "0985267076"
type input "MY"
type input "0326179199"
type input "THÀNH"
type input "180.000"
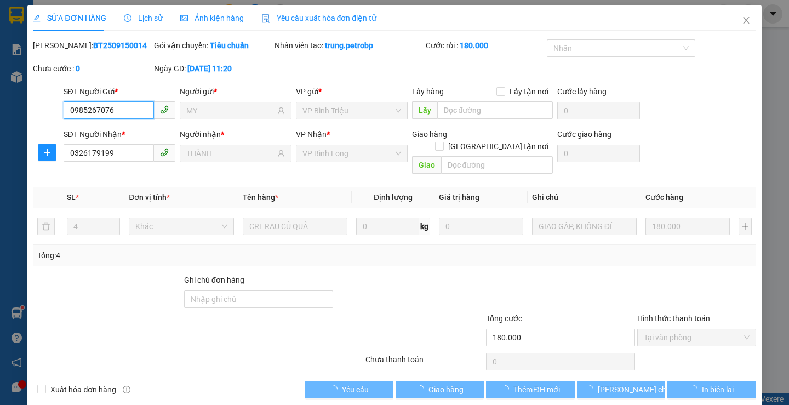
scroll to position [3, 0]
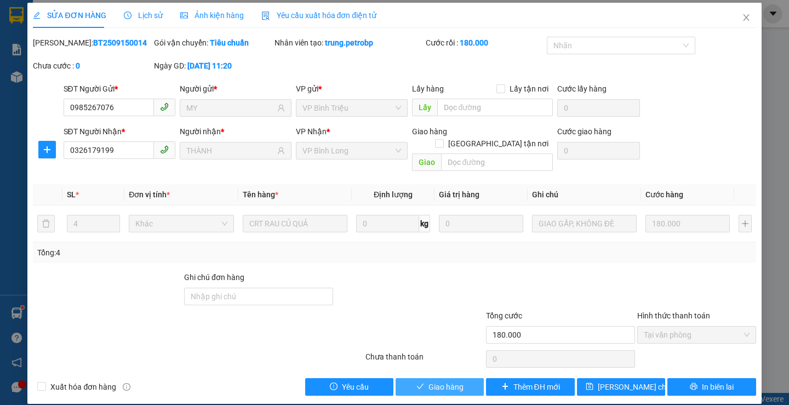
click at [452, 381] on span "Giao hàng" at bounding box center [446, 387] width 35 height 12
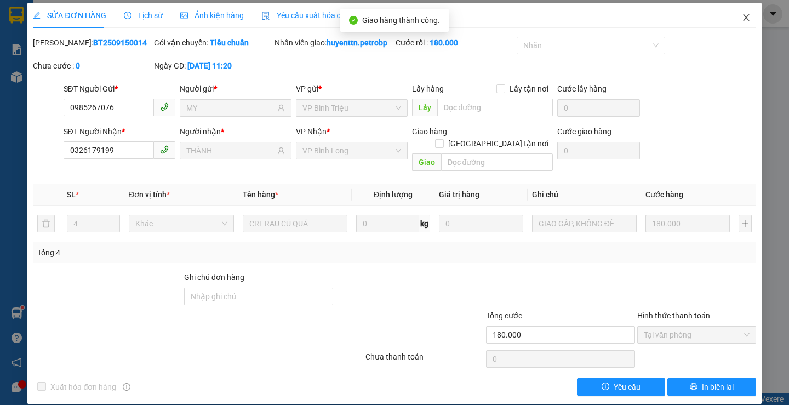
click at [740, 22] on span "Close" at bounding box center [746, 18] width 31 height 31
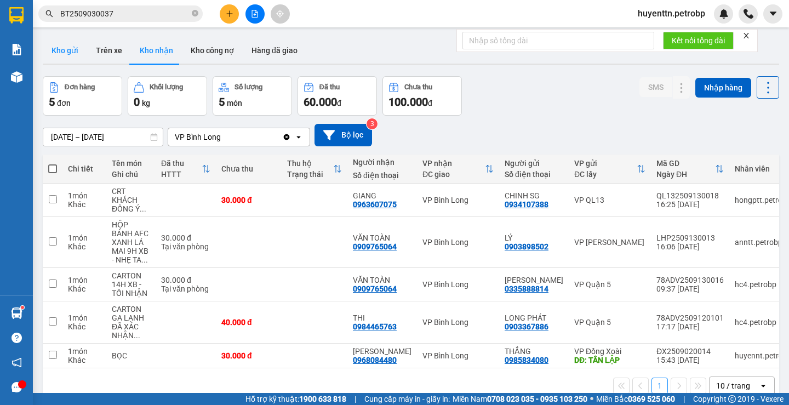
click at [58, 59] on button "Kho gửi" at bounding box center [65, 50] width 44 height 26
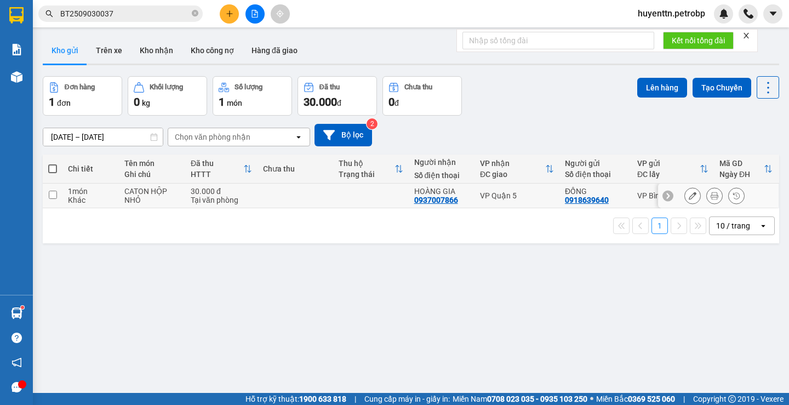
click at [119, 193] on td "CATON HỘP NHỎ" at bounding box center [152, 196] width 66 height 25
checkbox input "true"
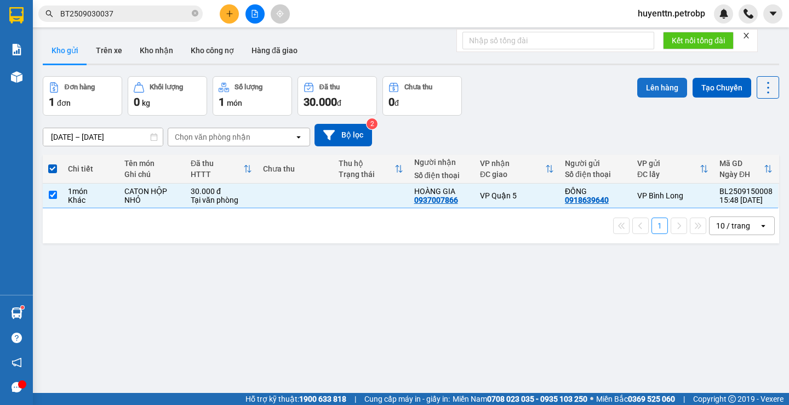
click at [648, 88] on button "Lên hàng" at bounding box center [662, 88] width 50 height 20
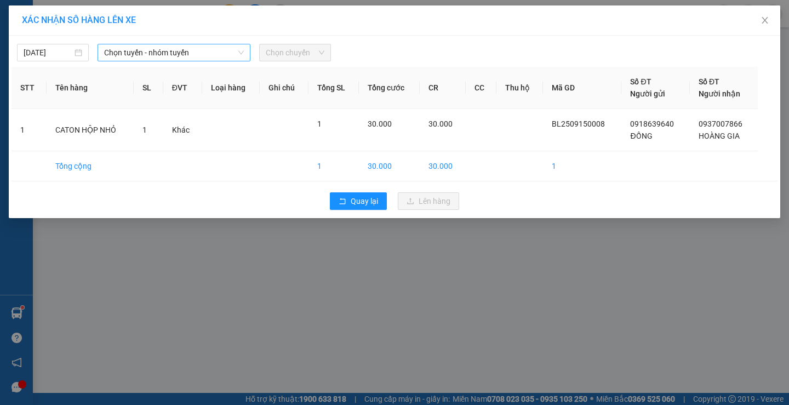
click at [147, 59] on span "Chọn tuyến - nhóm tuyến" at bounding box center [174, 52] width 140 height 16
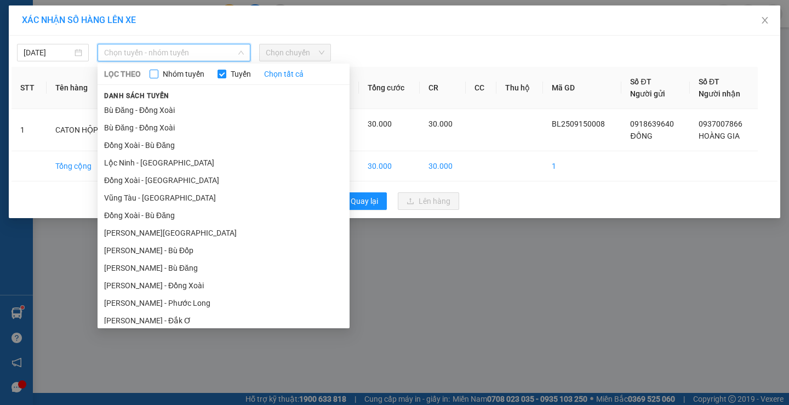
type input "O"
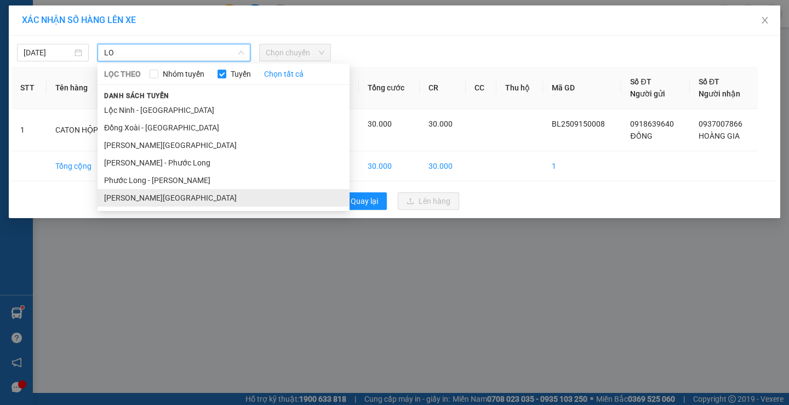
type input "LO"
click at [134, 200] on li "[PERSON_NAME][GEOGRAPHIC_DATA]" at bounding box center [224, 198] width 252 height 18
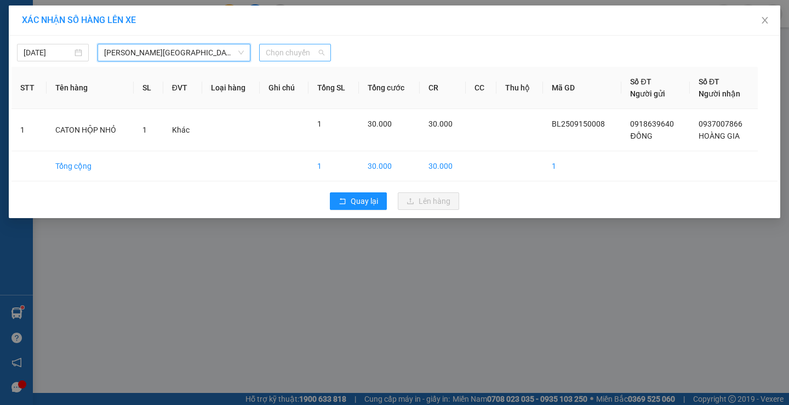
click at [283, 48] on span "Chọn chuyến" at bounding box center [295, 52] width 59 height 16
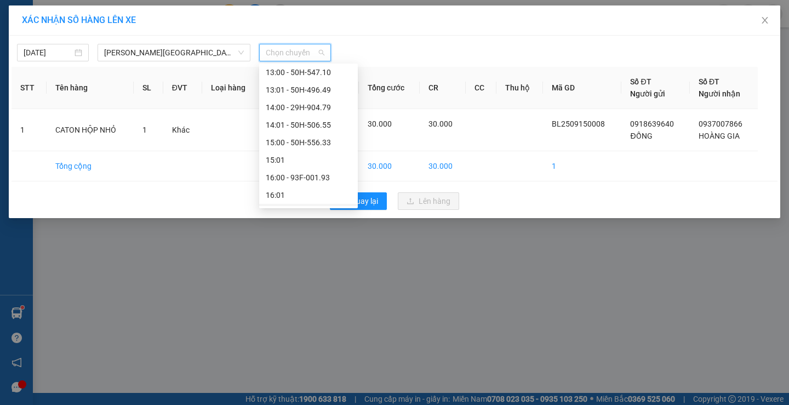
scroll to position [548, 0]
click at [305, 124] on div "16:00 - 93F-001.93" at bounding box center [309, 123] width 86 height 12
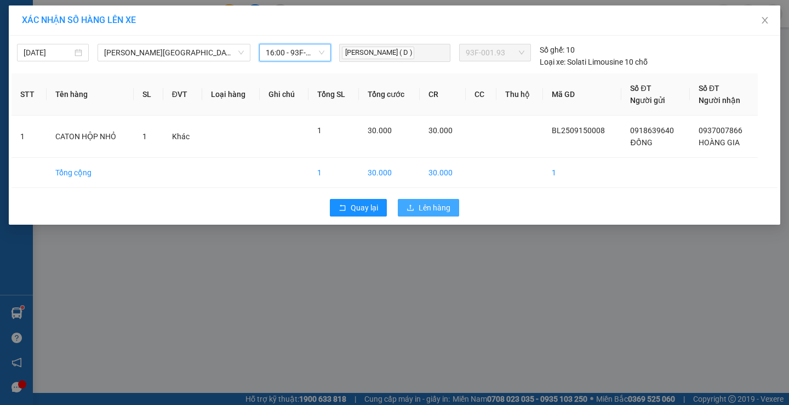
click at [419, 201] on button "Lên hàng" at bounding box center [428, 208] width 61 height 18
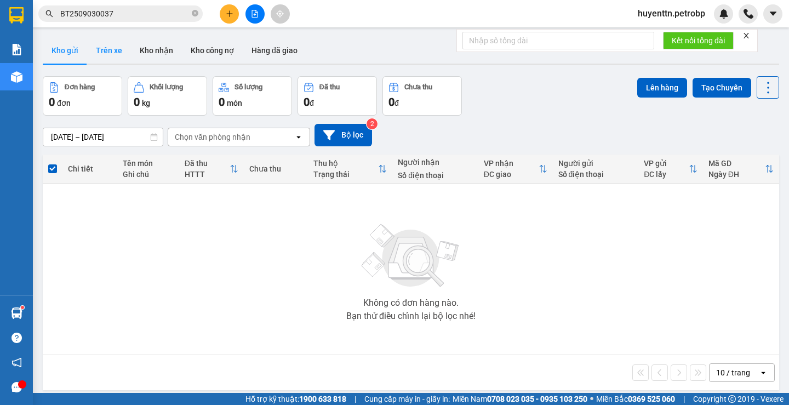
click at [114, 53] on button "Trên xe" at bounding box center [109, 50] width 44 height 26
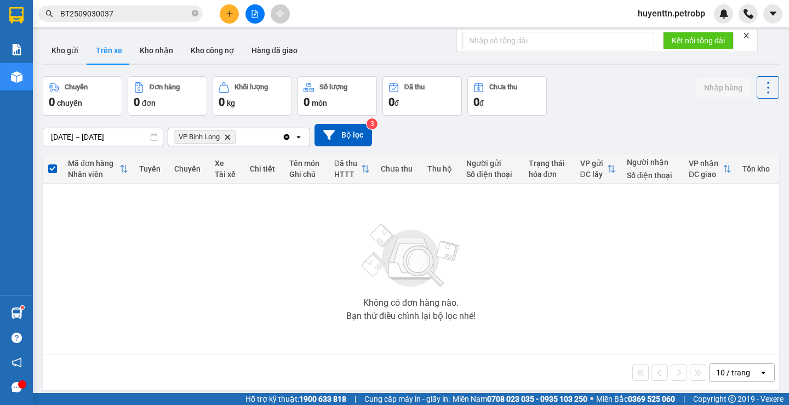
click at [230, 135] on icon "VP Bình Long, close by backspace" at bounding box center [227, 136] width 5 height 5
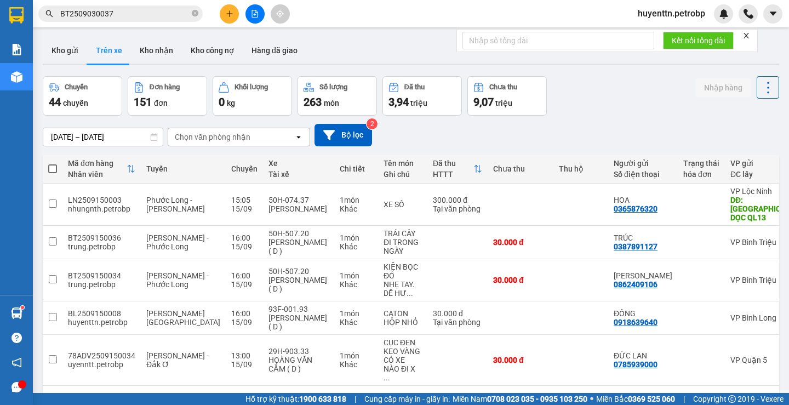
click at [197, 138] on div "Chọn văn phòng nhận" at bounding box center [213, 137] width 76 height 11
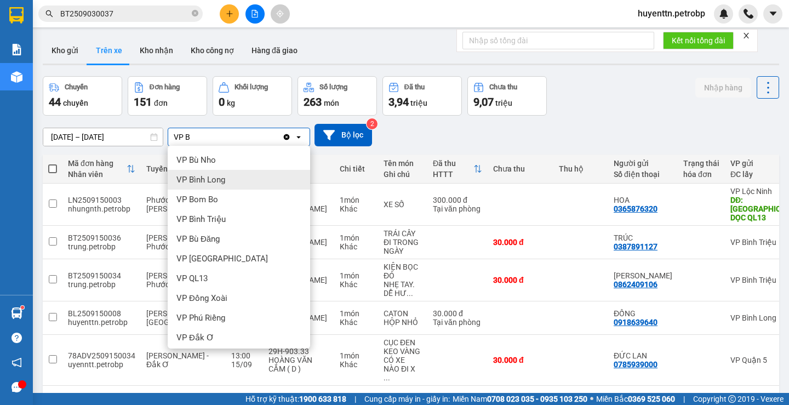
type input "VP B"
click at [218, 181] on span "VP Bình Long" at bounding box center [200, 179] width 49 height 11
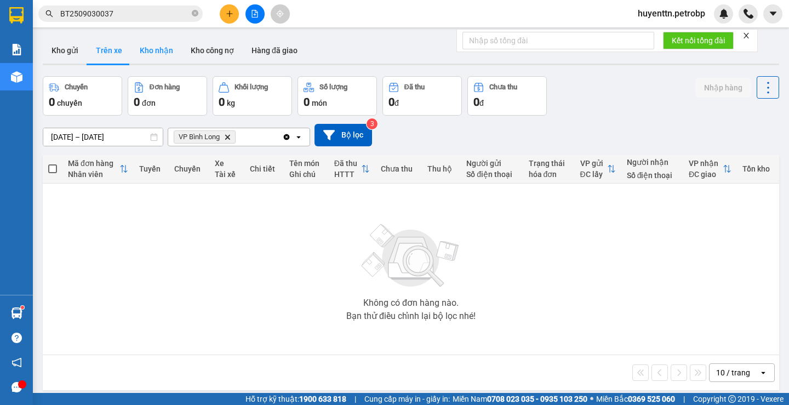
click at [154, 50] on button "Kho nhận" at bounding box center [156, 50] width 51 height 26
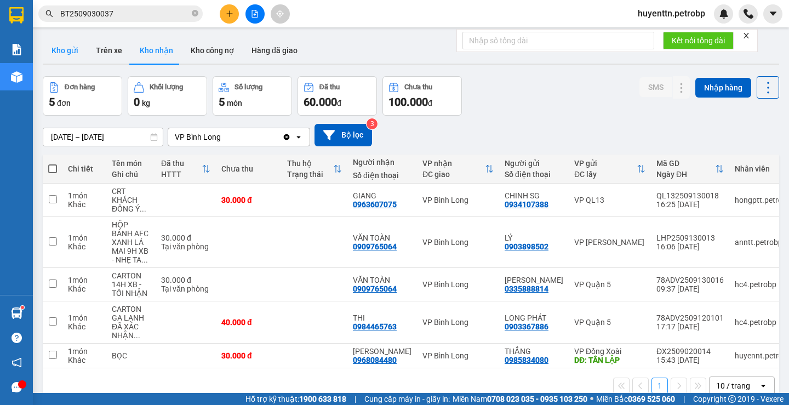
click at [69, 56] on button "Kho gửi" at bounding box center [65, 50] width 44 height 26
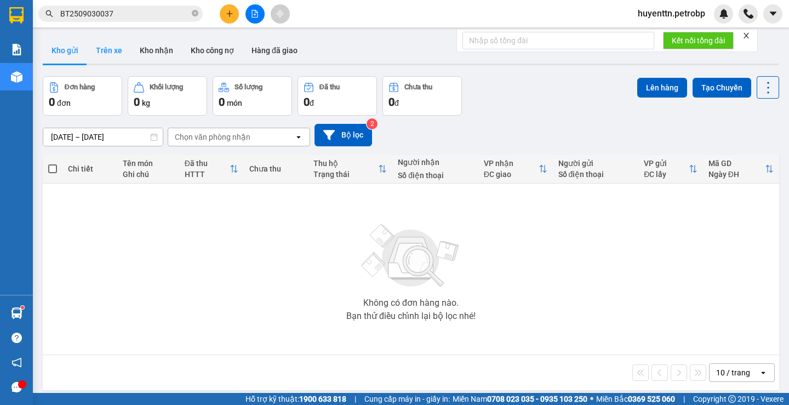
click at [107, 60] on button "Trên xe" at bounding box center [109, 50] width 44 height 26
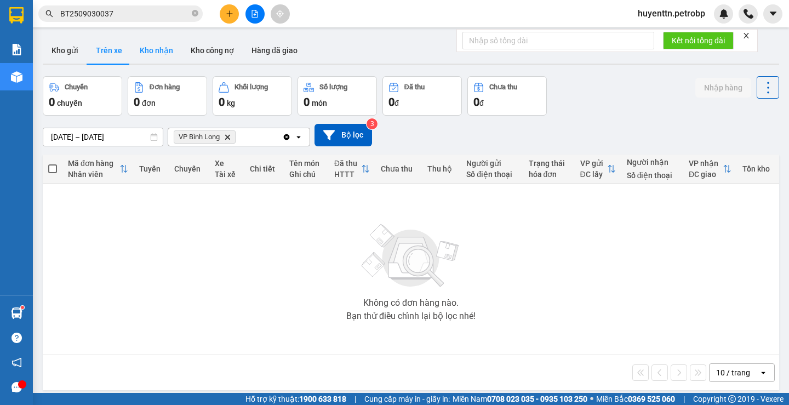
click at [156, 52] on button "Kho nhận" at bounding box center [156, 50] width 51 height 26
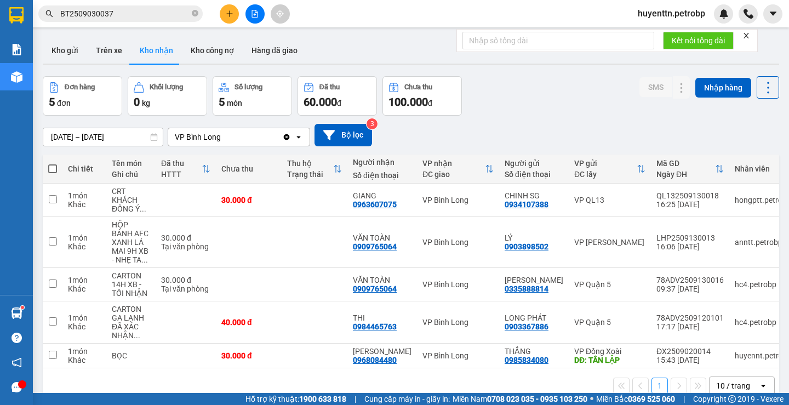
scroll to position [50, 0]
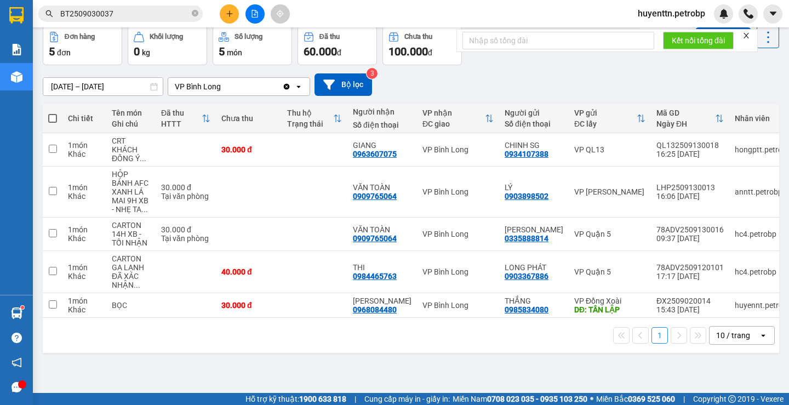
click at [656, 7] on span "huyenttn.petrobp" at bounding box center [671, 14] width 85 height 14
click at [669, 32] on span "Đăng xuất" at bounding box center [676, 34] width 64 height 12
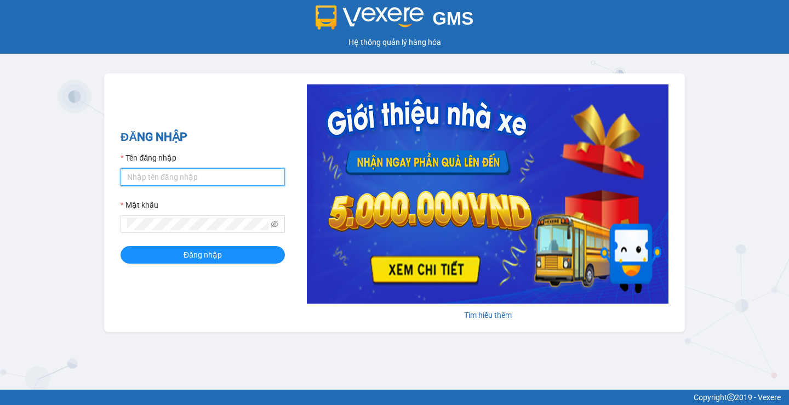
click at [252, 184] on input "Tên đăng nhập" at bounding box center [203, 177] width 164 height 18
type input "haonhn.petrobp"
click at [121, 246] on button "Đăng nhập" at bounding box center [203, 255] width 164 height 18
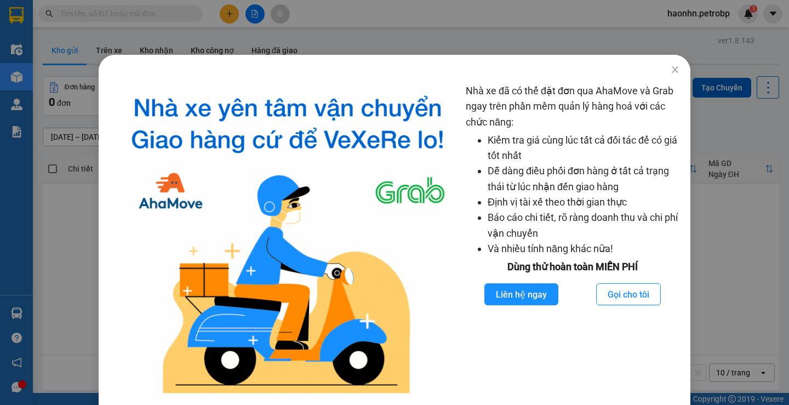
drag, startPoint x: 260, startPoint y: 26, endPoint x: 232, endPoint y: 36, distance: 30.3
click at [260, 27] on div "Nhà xe đã có thể đặt đơn qua AhaMove và Grab ngay trên phần mềm quản lý hàng ho…" at bounding box center [394, 202] width 789 height 405
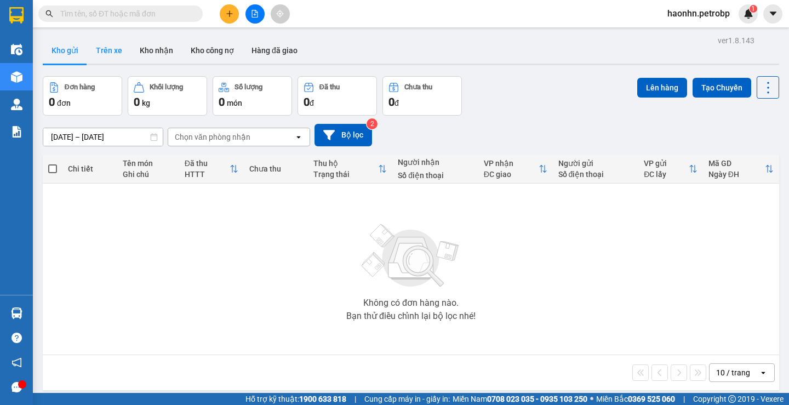
click at [102, 56] on button "Trên xe" at bounding box center [109, 50] width 44 height 26
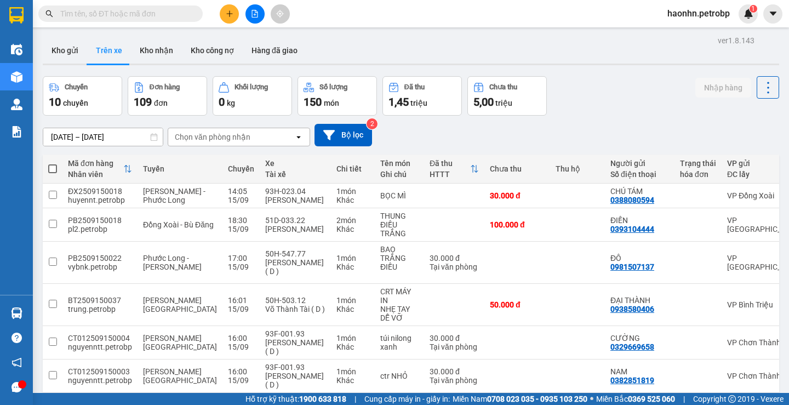
click at [197, 141] on div "Chọn văn phòng nhận" at bounding box center [213, 137] width 76 height 11
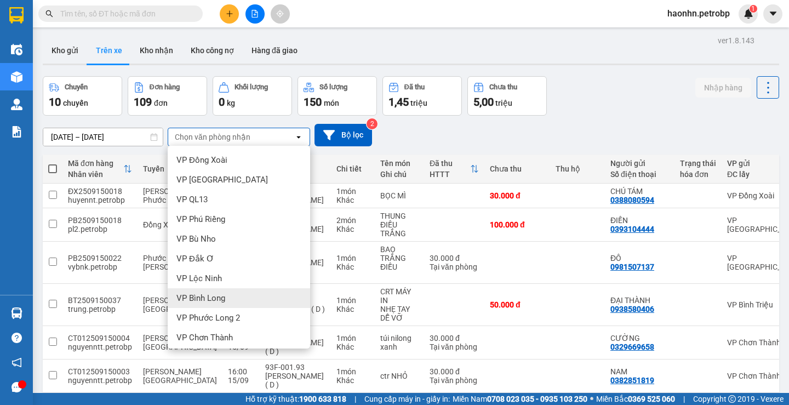
click at [230, 299] on div "VP Bình Long" at bounding box center [239, 298] width 143 height 20
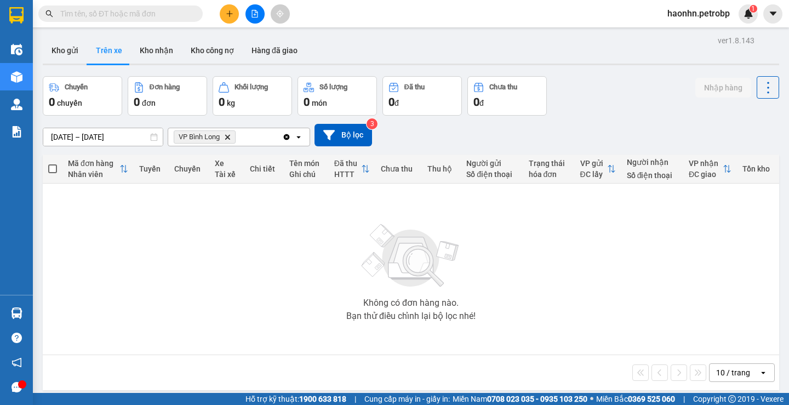
click at [103, 133] on input "[DATE] – [DATE]" at bounding box center [102, 137] width 119 height 18
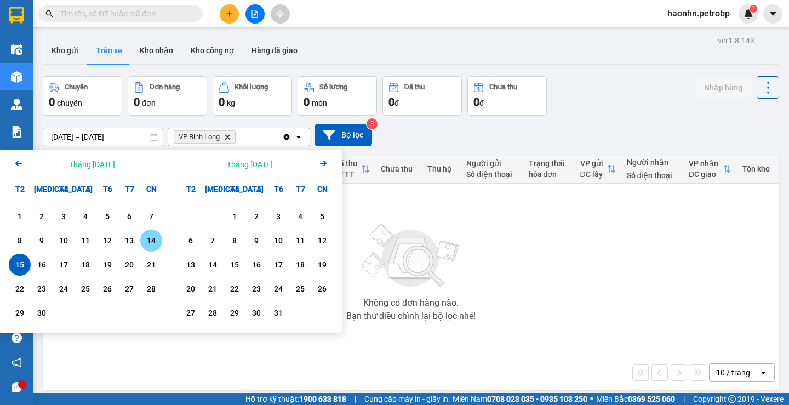
click at [141, 245] on div "14" at bounding box center [151, 241] width 22 height 22
click at [41, 260] on div "16" at bounding box center [41, 264] width 15 height 13
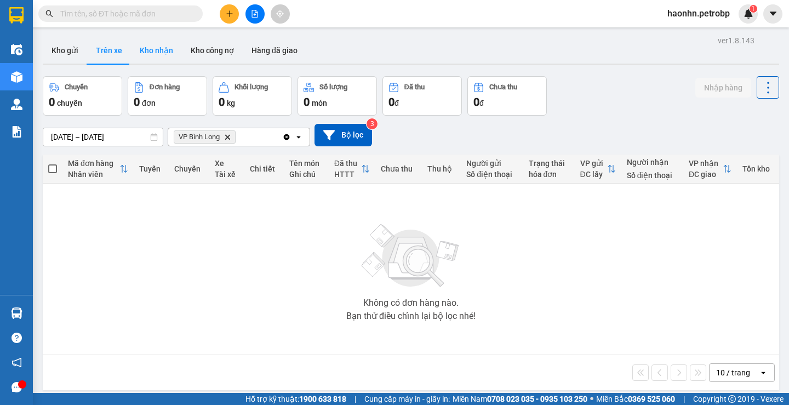
click at [159, 59] on button "Kho nhận" at bounding box center [156, 50] width 51 height 26
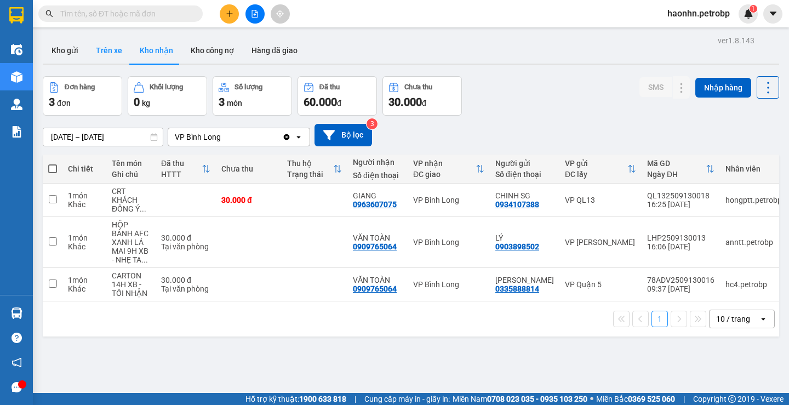
click at [102, 59] on button "Trên xe" at bounding box center [109, 50] width 44 height 26
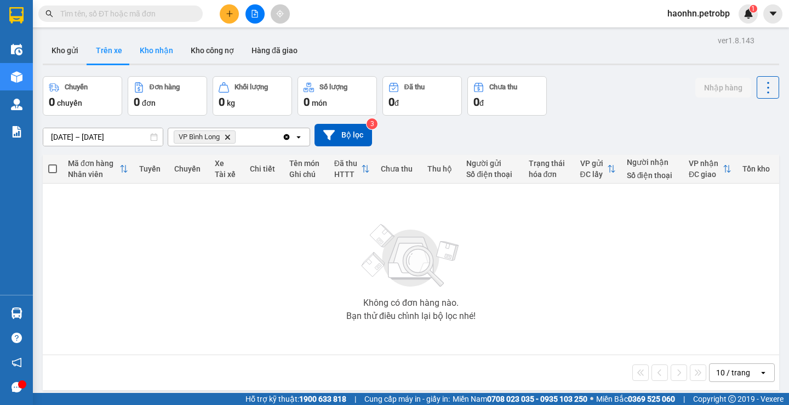
click at [139, 48] on button "Kho nhận" at bounding box center [156, 50] width 51 height 26
type input "13/09/2025 – 15/09/2025"
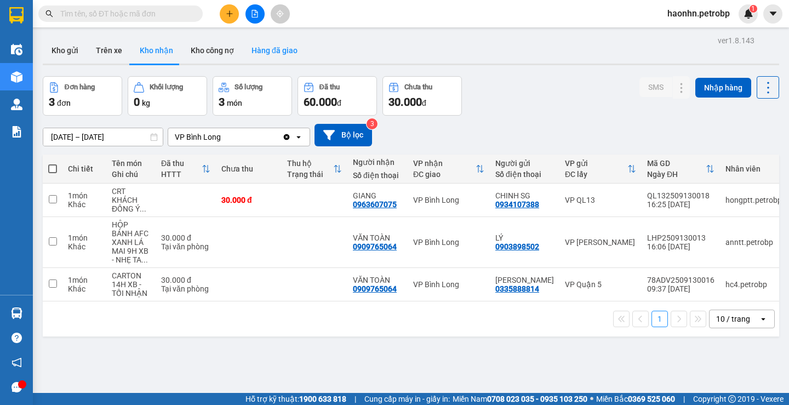
click at [291, 58] on button "Hàng đã giao" at bounding box center [275, 50] width 64 height 26
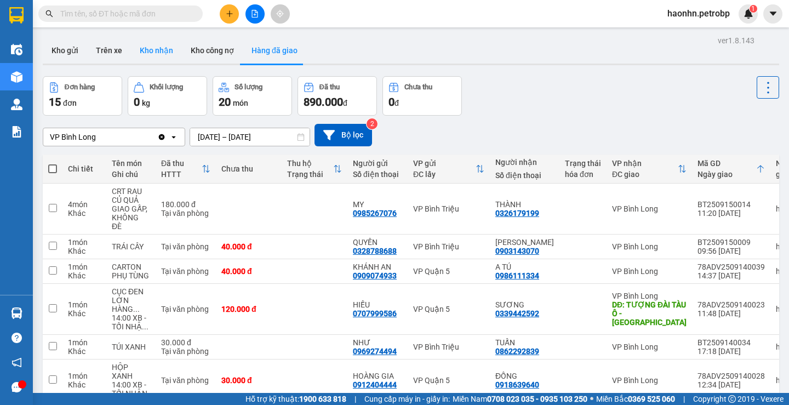
click at [164, 58] on button "Kho nhận" at bounding box center [156, 50] width 51 height 26
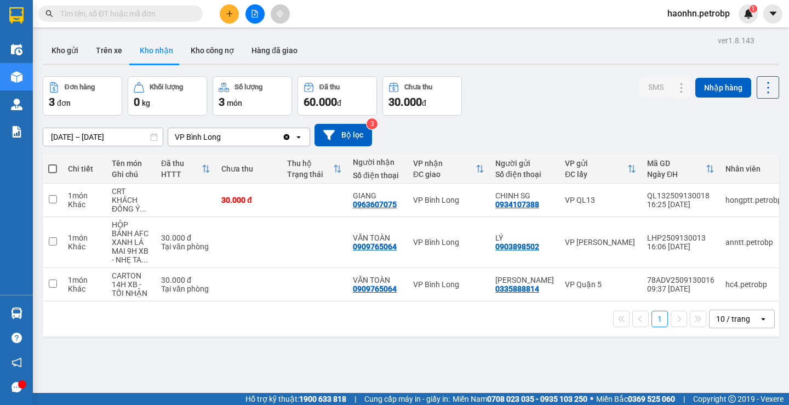
click at [118, 16] on input "text" at bounding box center [124, 14] width 129 height 12
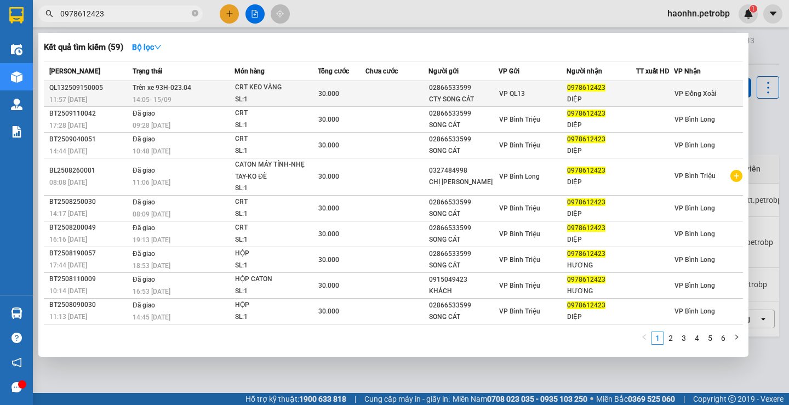
type input "0978612423"
click at [201, 92] on td "Trên xe 93H-023.04 14:05 - 15/09" at bounding box center [182, 94] width 105 height 26
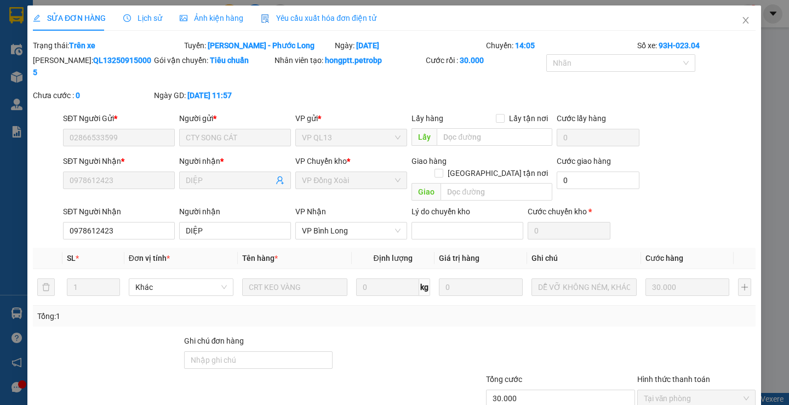
type input "02866533599"
type input "CTY SONG CÁT"
type input "0978612423"
type input "DIỆP"
type input "30.000"
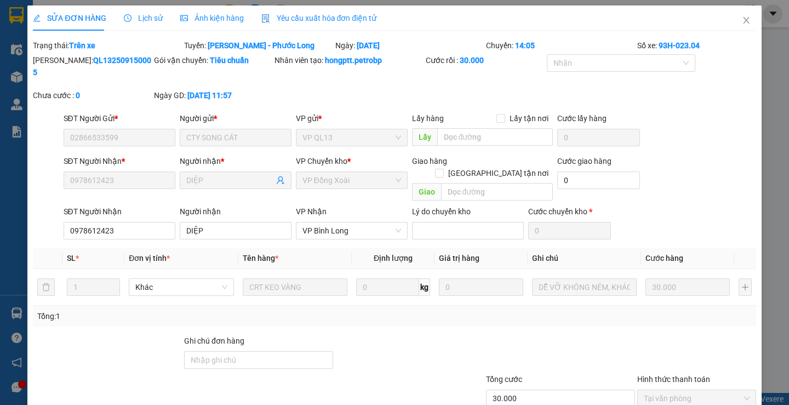
click at [156, 22] on span "Lịch sử" at bounding box center [143, 18] width 39 height 9
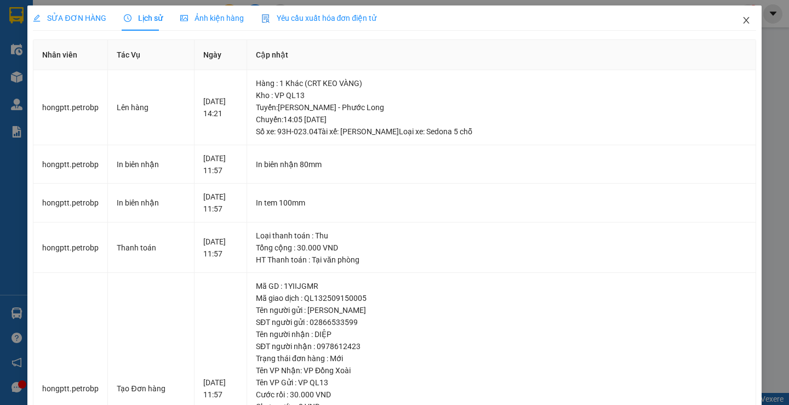
click at [742, 20] on icon "close" at bounding box center [746, 20] width 9 height 9
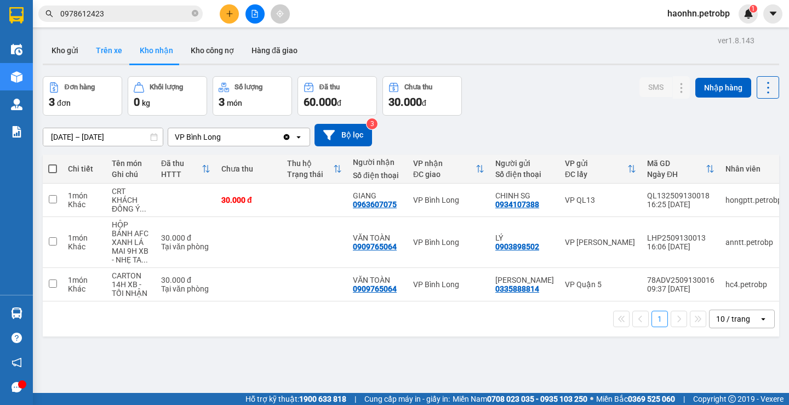
click at [117, 49] on button "Trên xe" at bounding box center [109, 50] width 44 height 26
type input "14/09/2025 – 16/09/2025"
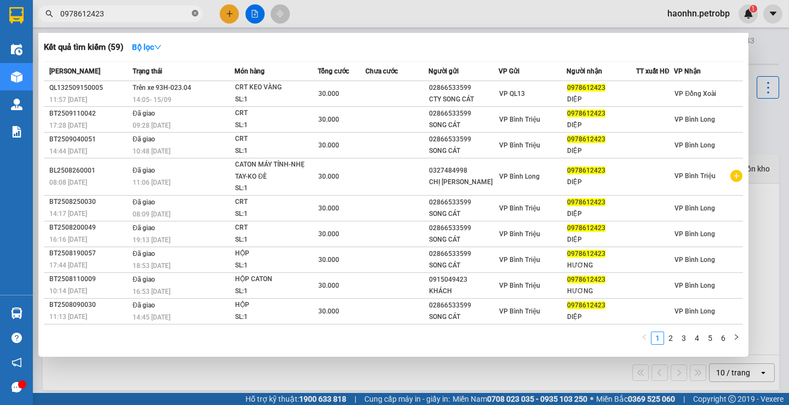
click at [195, 16] on icon "close-circle" at bounding box center [195, 13] width 7 height 7
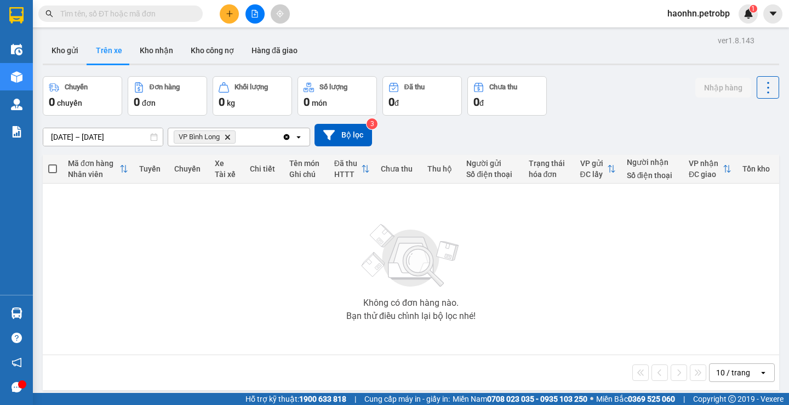
click at [19, 383] on div "Điều hành xe Kho hàng mới Quản Lý Quản lý chuyến Quản lý giao nhận mới Quản lý …" at bounding box center [16, 202] width 33 height 405
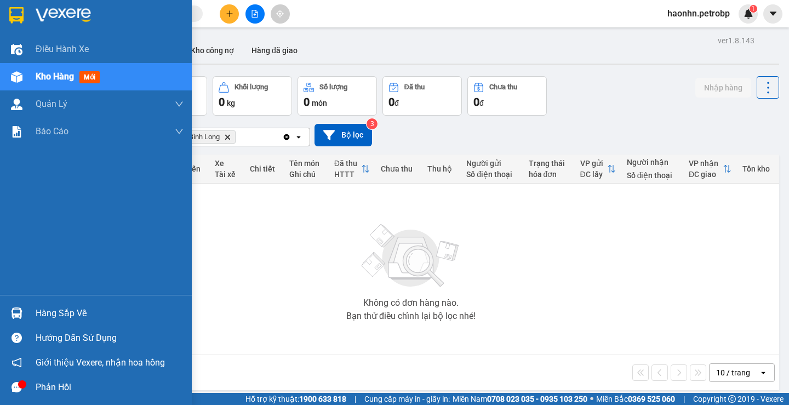
click at [22, 314] on img at bounding box center [17, 313] width 12 height 12
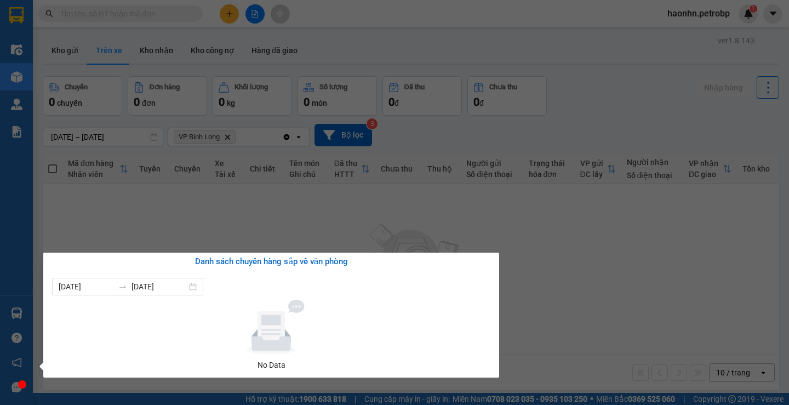
drag, startPoint x: 409, startPoint y: 225, endPoint x: 342, endPoint y: 187, distance: 76.8
click at [408, 225] on section "Kết quả tìm kiếm ( 59 ) Bộ lọc Mã ĐH Trạng thái Món hàng Tổng cước Chưa cước Ng…" at bounding box center [394, 202] width 789 height 405
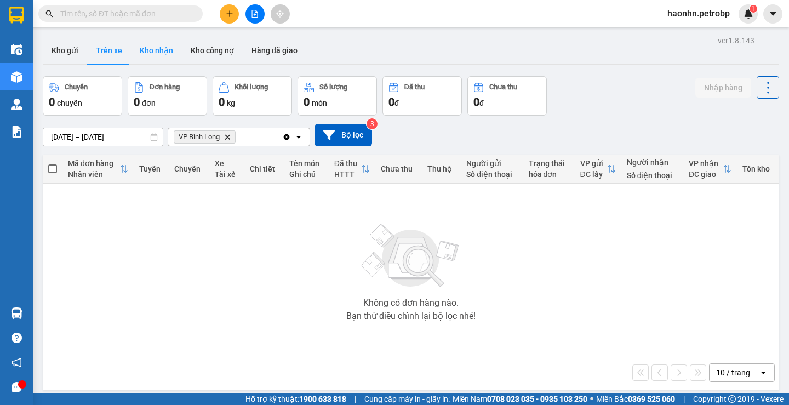
click at [145, 47] on button "Kho nhận" at bounding box center [156, 50] width 51 height 26
type input "13/09/2025 – 15/09/2025"
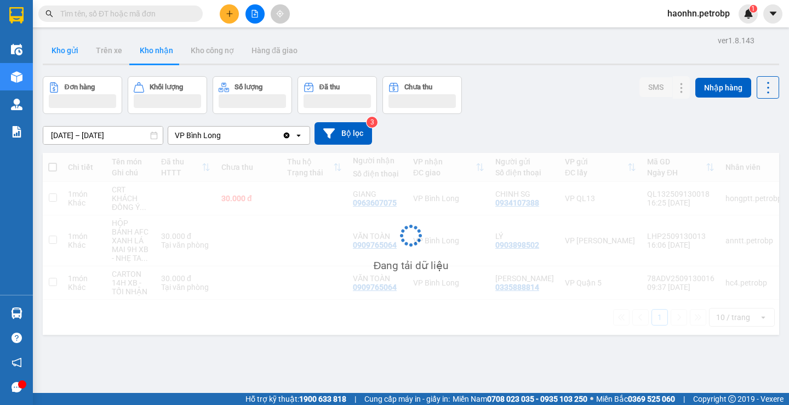
click at [66, 53] on button "Kho gửi" at bounding box center [65, 50] width 44 height 26
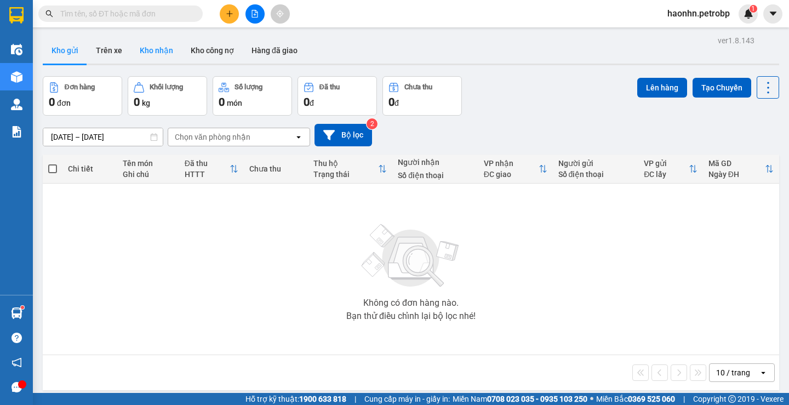
click at [131, 46] on button "Kho nhận" at bounding box center [156, 50] width 51 height 26
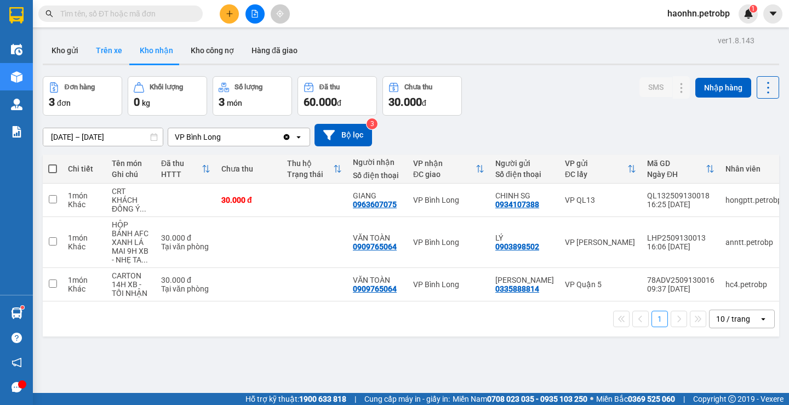
click at [119, 48] on button "Trên xe" at bounding box center [109, 50] width 44 height 26
type input "14/09/2025 – 16/09/2025"
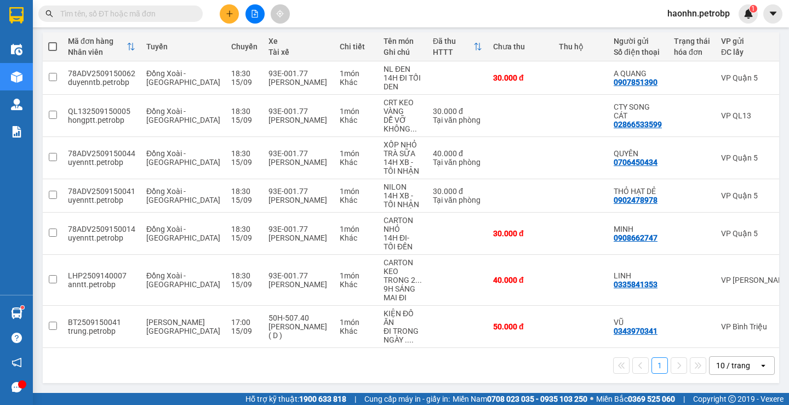
scroll to position [0, 175]
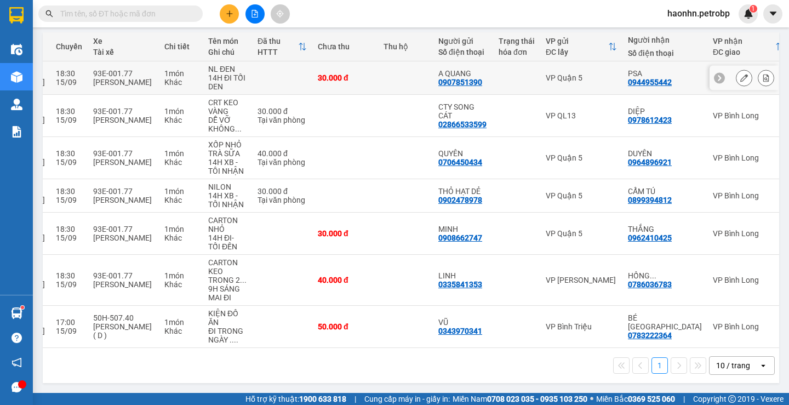
click at [574, 79] on td "VP Quận 5" at bounding box center [581, 77] width 82 height 33
checkbox input "true"
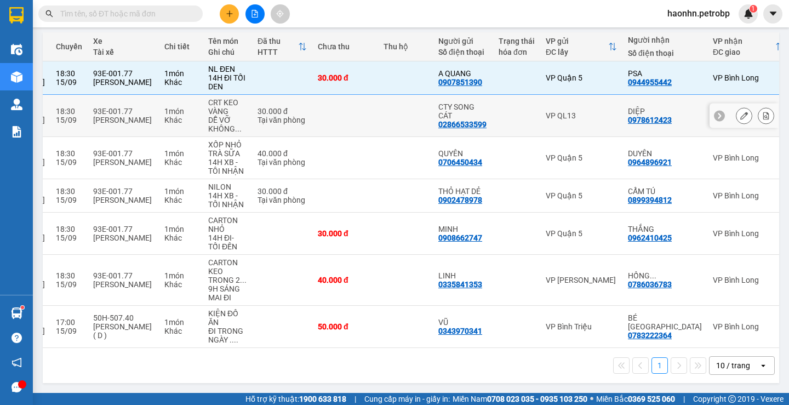
click at [575, 103] on td "VP QL13" at bounding box center [581, 116] width 82 height 42
checkbox input "true"
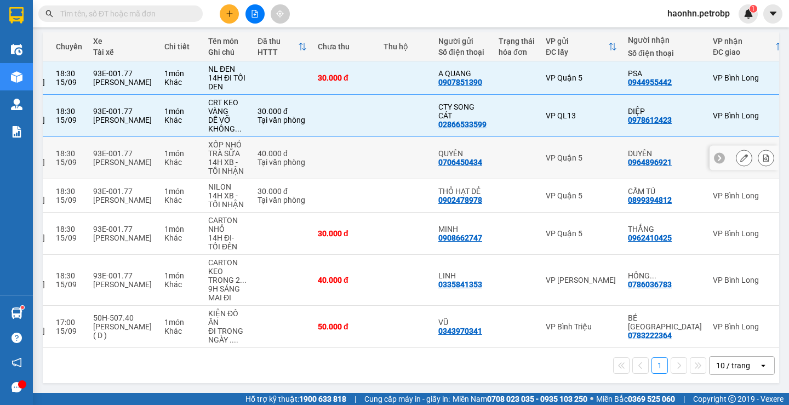
click at [574, 142] on td "VP Quận 5" at bounding box center [581, 158] width 82 height 42
checkbox input "true"
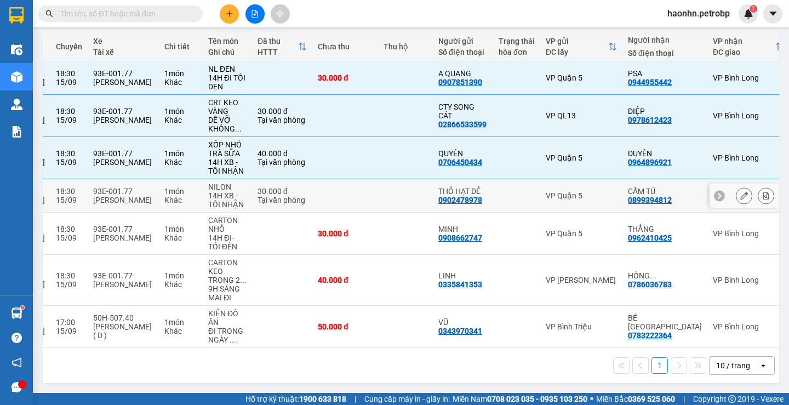
drag, startPoint x: 574, startPoint y: 201, endPoint x: 574, endPoint y: 221, distance: 20.3
click at [574, 202] on td "VP Quận 5" at bounding box center [581, 195] width 82 height 33
checkbox input "true"
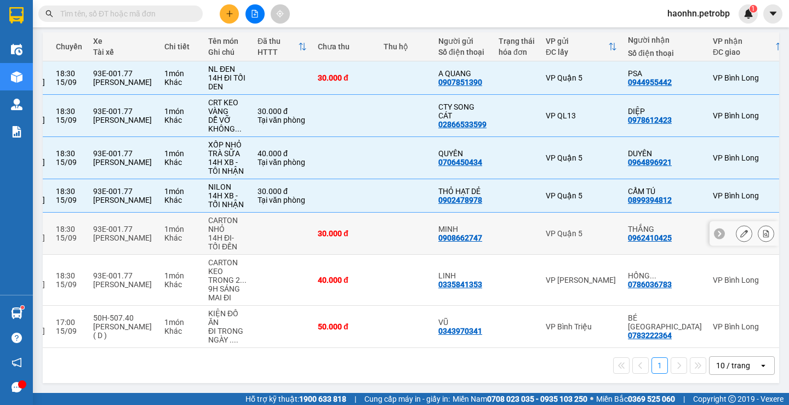
click at [574, 229] on div "VP Quận 5" at bounding box center [581, 233] width 71 height 9
checkbox input "true"
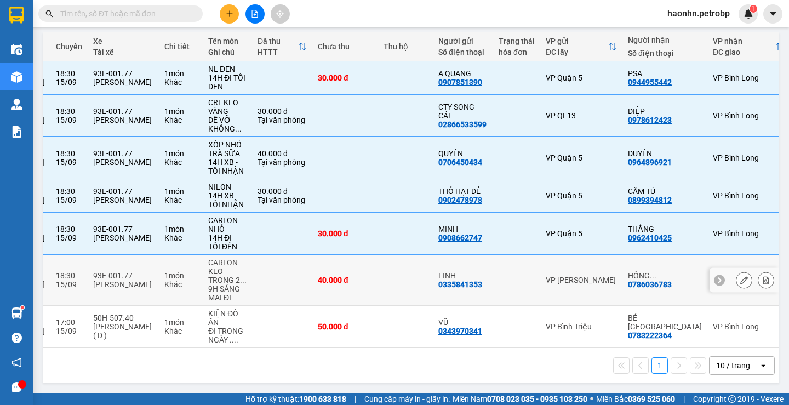
click at [569, 276] on div "VP [PERSON_NAME]" at bounding box center [581, 280] width 71 height 9
checkbox input "true"
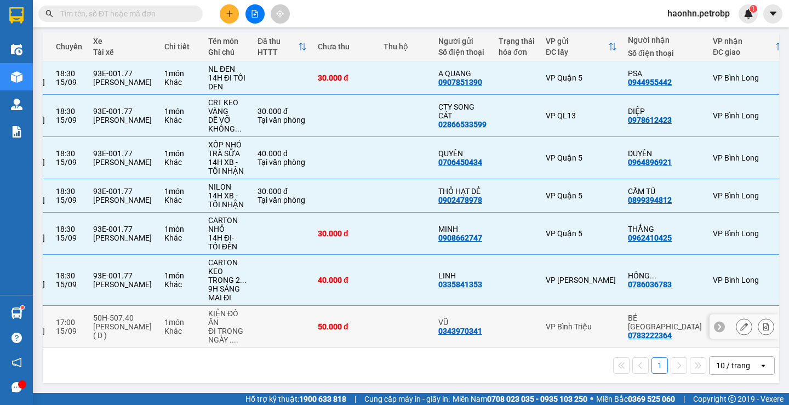
click at [568, 317] on td "VP Bình Triệu" at bounding box center [581, 327] width 82 height 42
checkbox input "true"
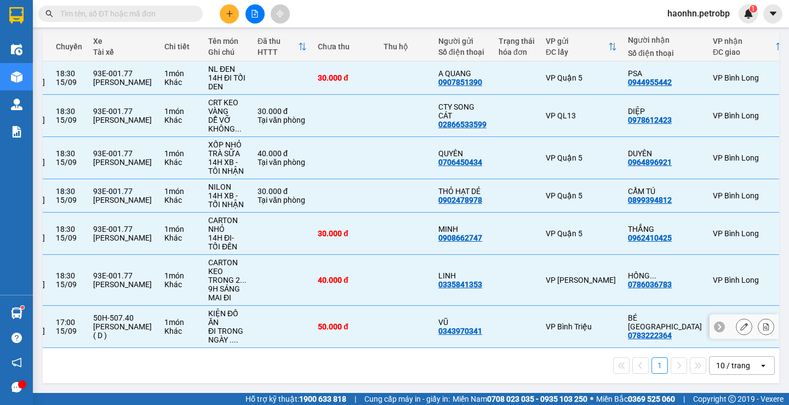
click at [633, 331] on div "0783222364" at bounding box center [650, 335] width 44 height 9
copy div "0783222364"
click at [628, 280] on div "0786036783" at bounding box center [650, 284] width 44 height 9
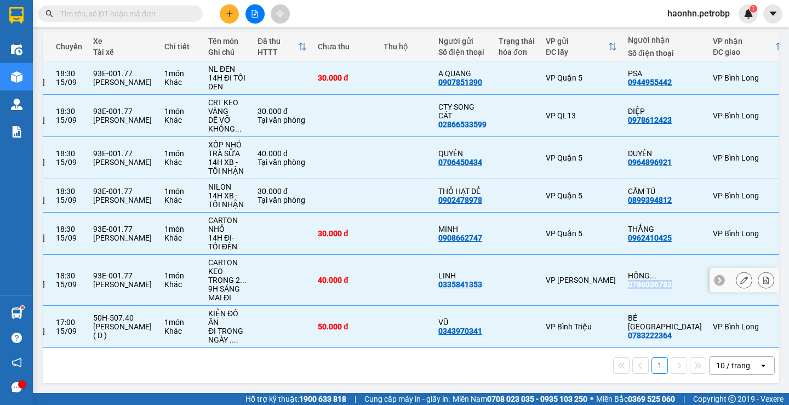
copy div "0786036783"
click at [547, 287] on td "VP [PERSON_NAME]" at bounding box center [581, 280] width 82 height 51
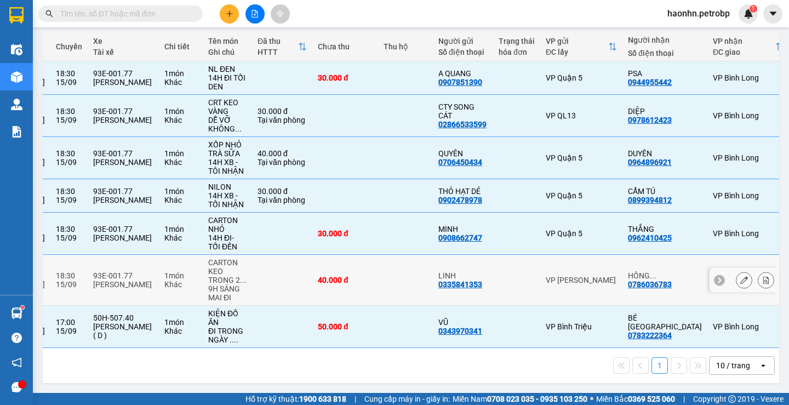
click at [546, 276] on div "VP [PERSON_NAME]" at bounding box center [581, 280] width 71 height 9
checkbox input "true"
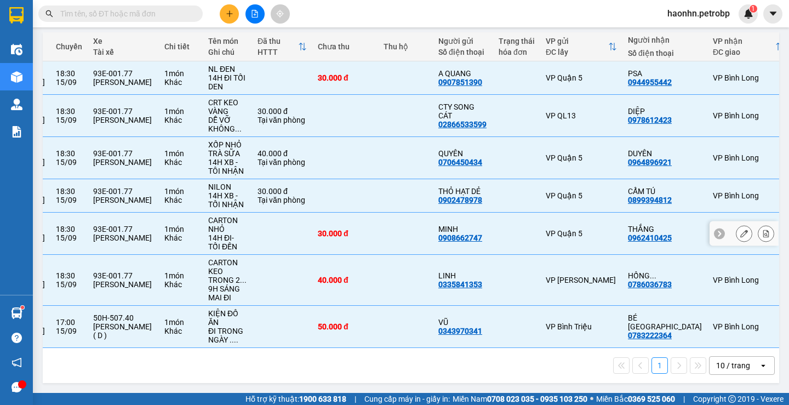
click at [628, 234] on div "0962410425" at bounding box center [650, 238] width 44 height 9
copy div "0962410425"
click at [628, 197] on div "0899394812" at bounding box center [650, 200] width 44 height 9
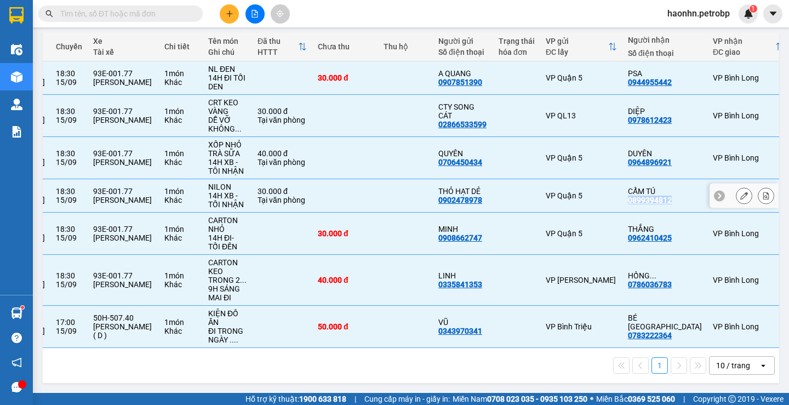
copy div "0899394812"
click at [628, 158] on div "0964896921" at bounding box center [650, 162] width 44 height 9
copy div "0964896921"
click at [628, 116] on div "0978612423" at bounding box center [650, 120] width 44 height 9
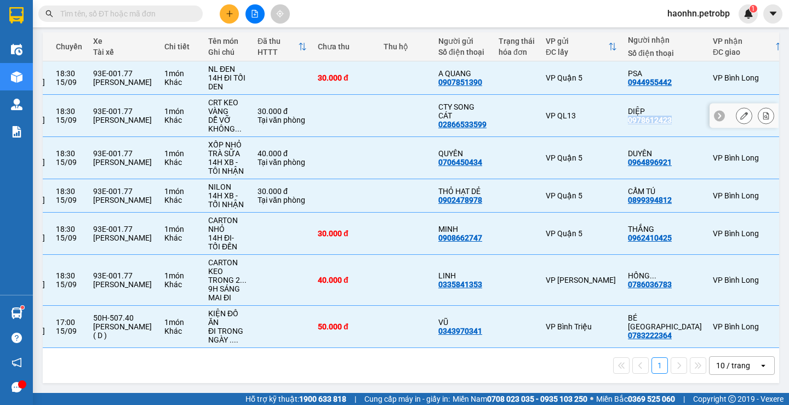
click at [628, 116] on div "0978612423" at bounding box center [650, 120] width 44 height 9
copy div "0978612423"
